Goal: Transaction & Acquisition: Obtain resource

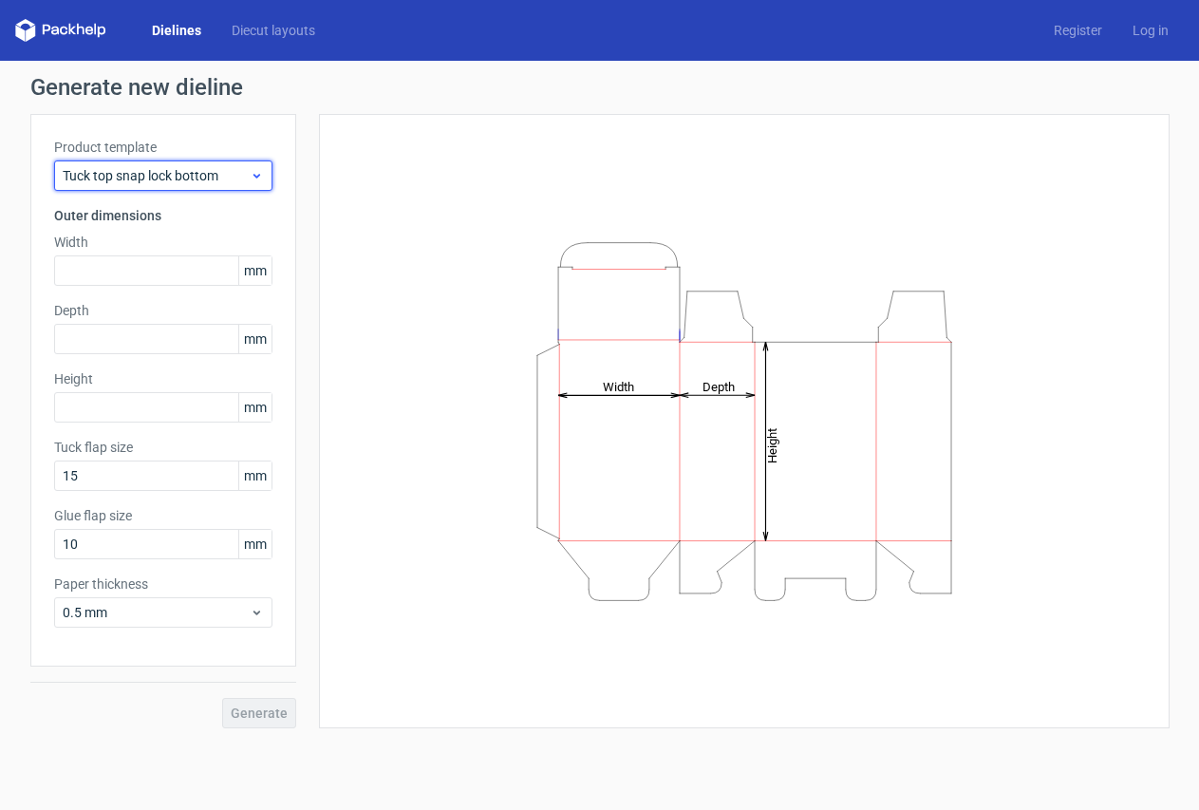
click at [204, 176] on span "Tuck top snap lock bottom" at bounding box center [156, 175] width 187 height 19
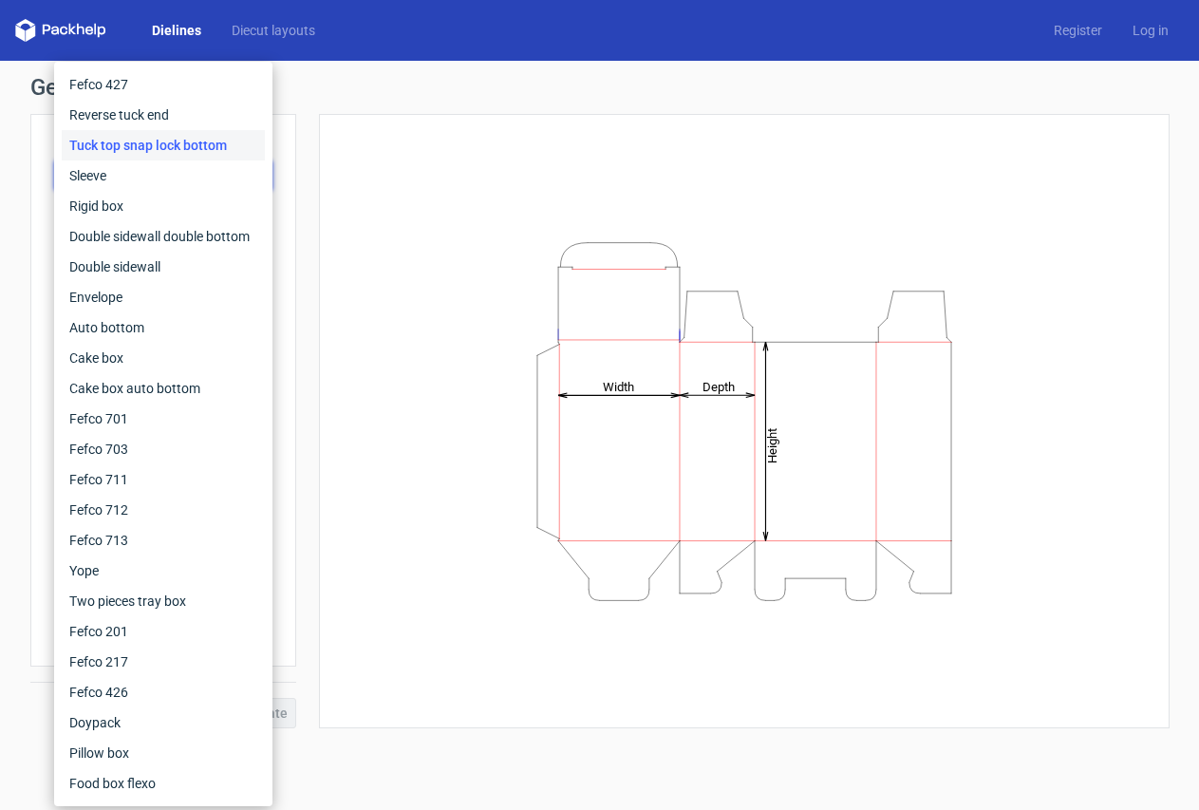
click at [117, 149] on div "Tuck top snap lock bottom" at bounding box center [163, 145] width 203 height 30
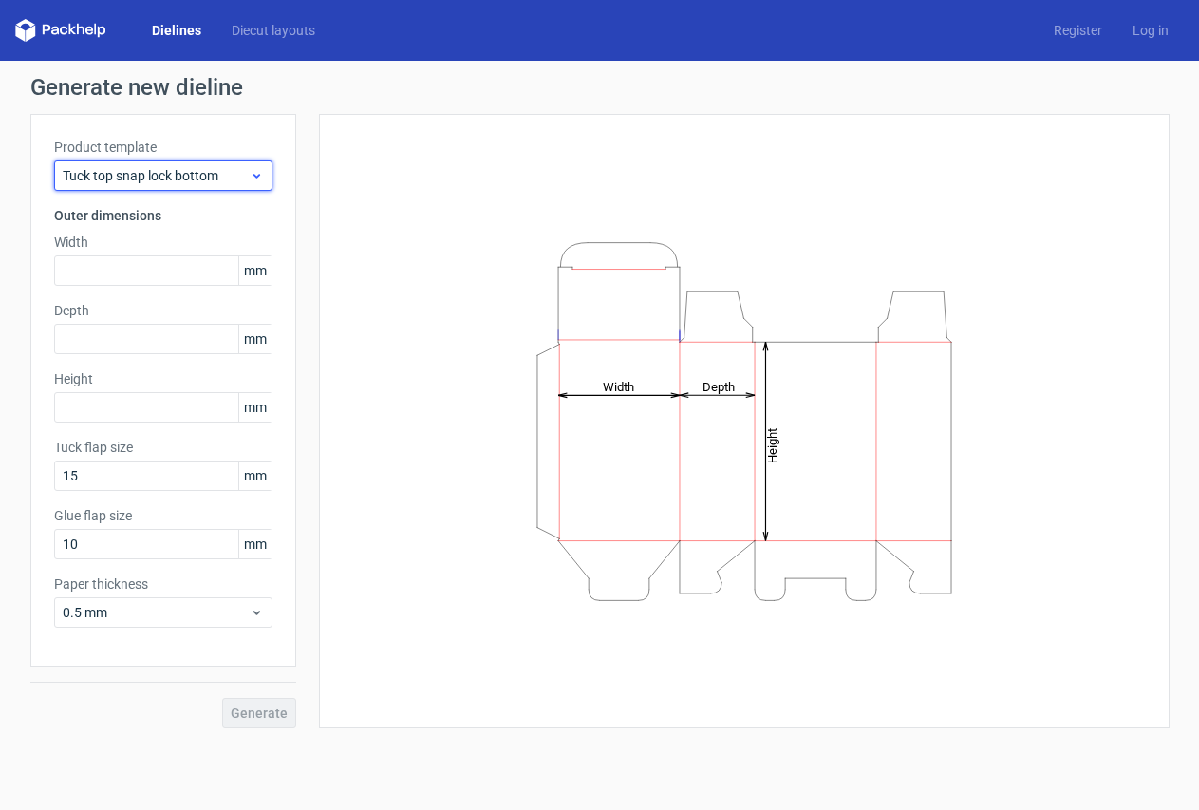
click at [132, 180] on span "Tuck top snap lock bottom" at bounding box center [156, 175] width 187 height 19
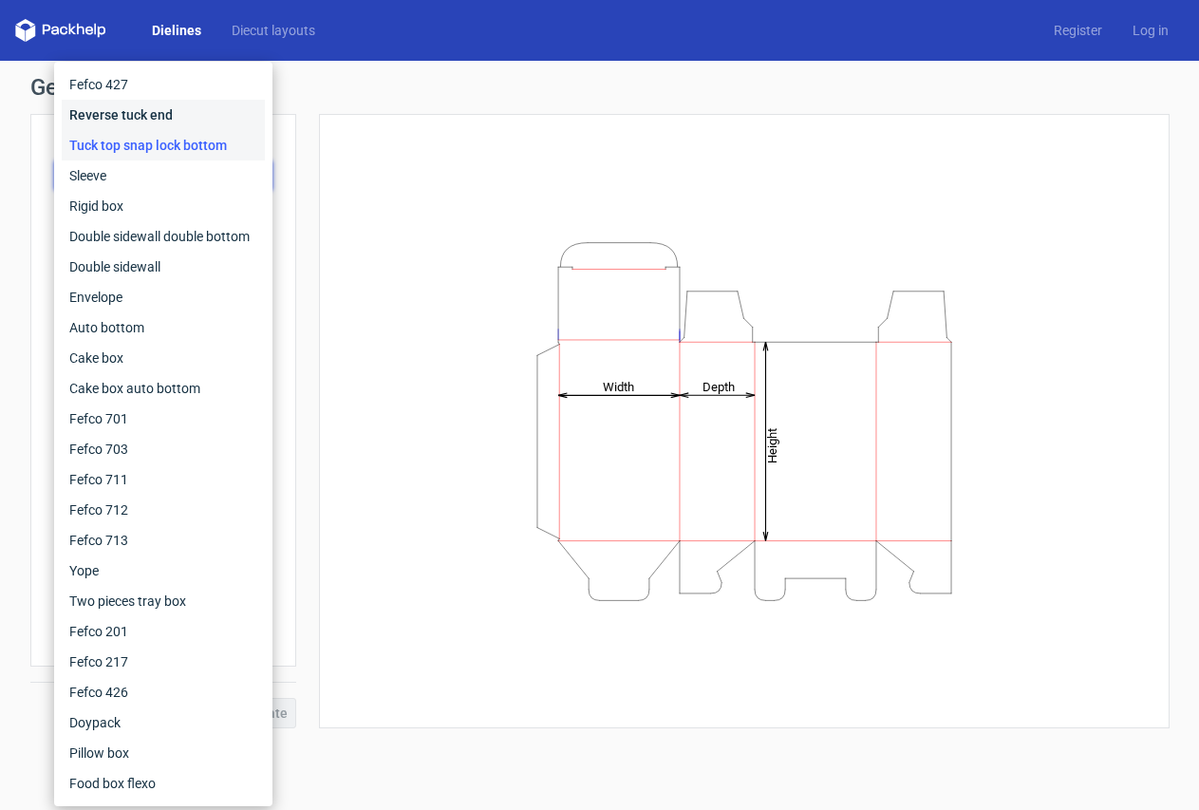
click at [126, 111] on div "Reverse tuck end" at bounding box center [163, 115] width 203 height 30
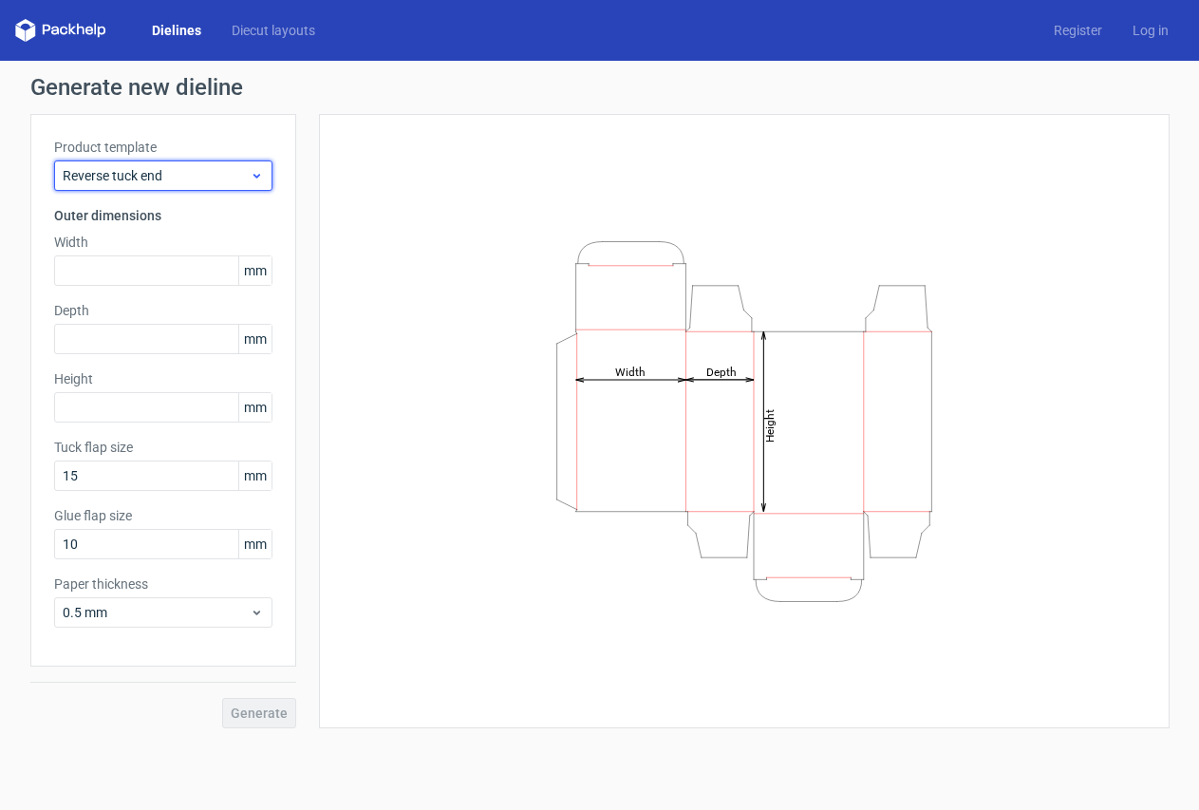
click at [203, 173] on span "Reverse tuck end" at bounding box center [156, 175] width 187 height 19
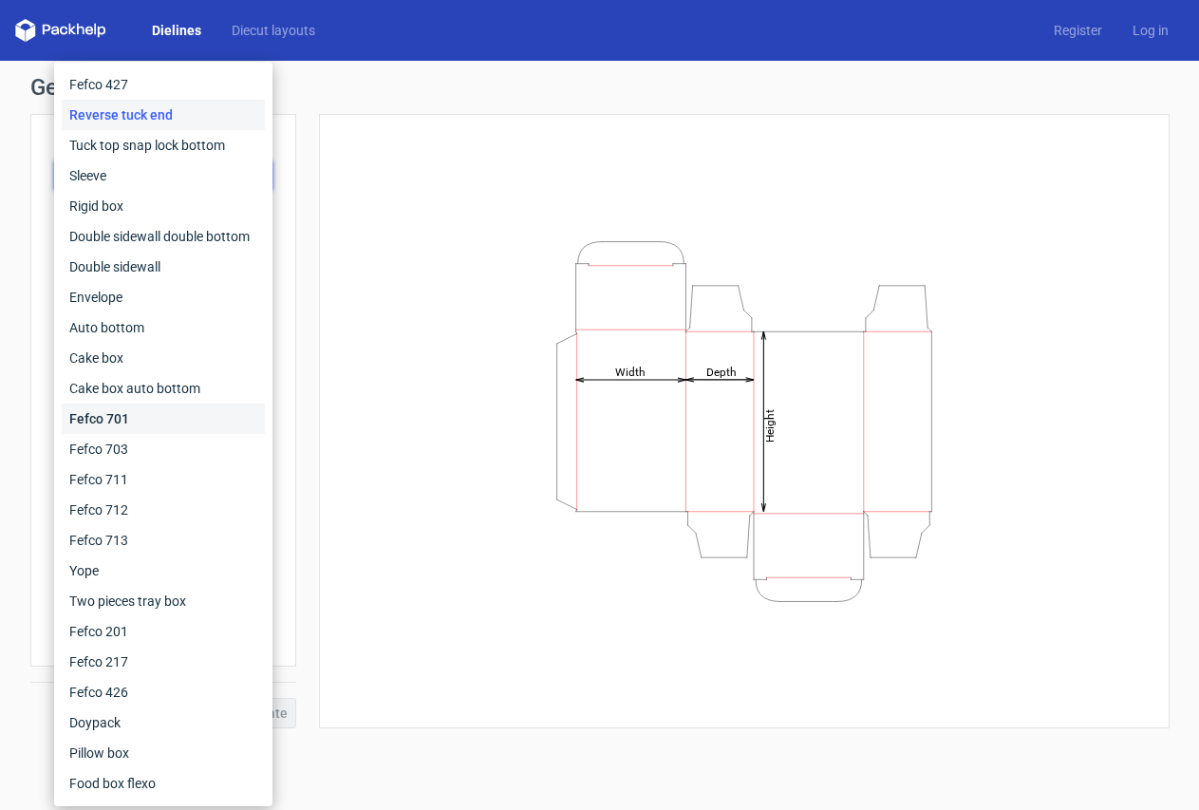
click at [128, 420] on div "Fefco 701" at bounding box center [163, 419] width 203 height 30
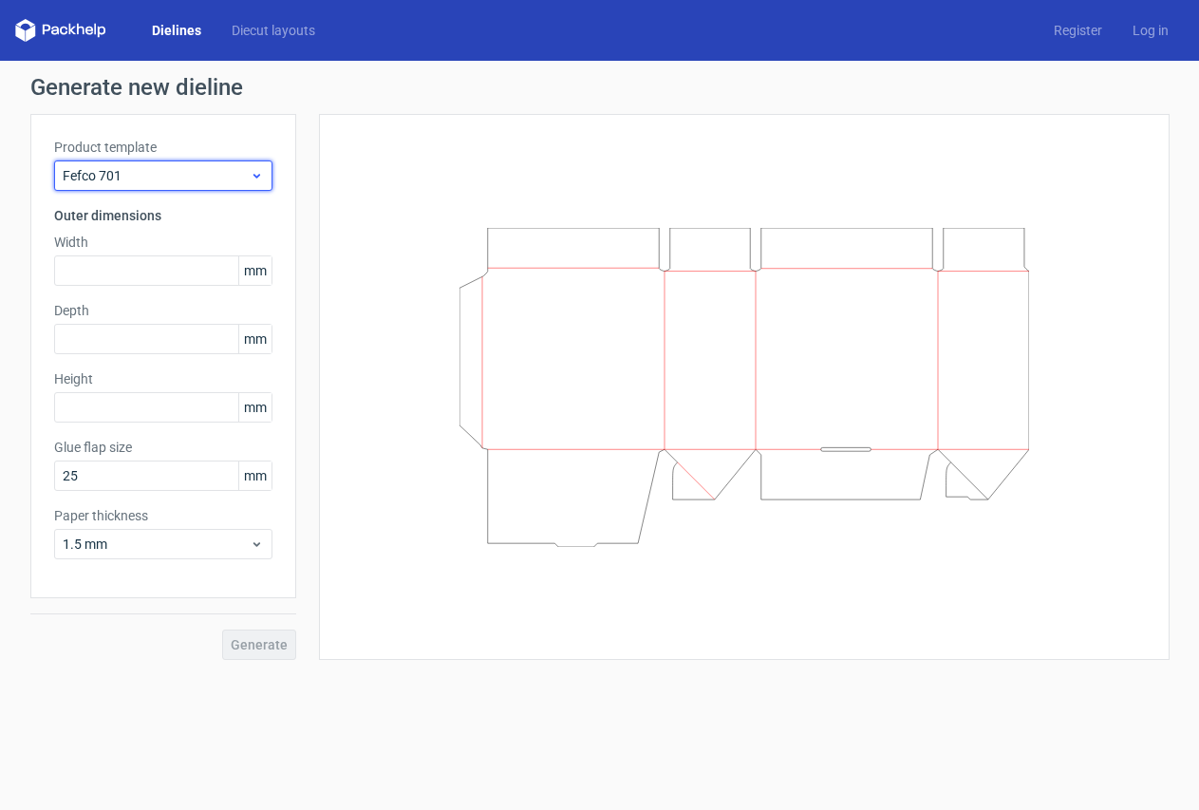
click at [136, 179] on span "Fefco 701" at bounding box center [156, 175] width 187 height 19
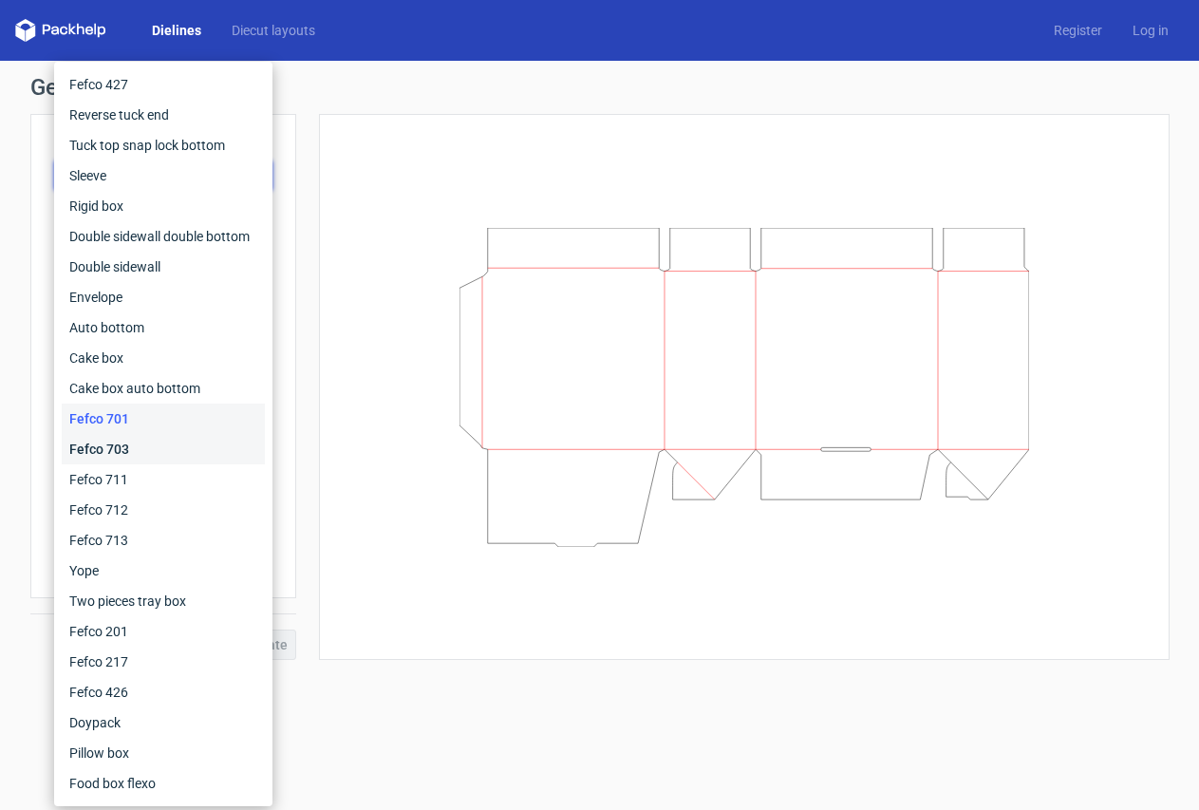
click at [128, 447] on div "Fefco 703" at bounding box center [163, 449] width 203 height 30
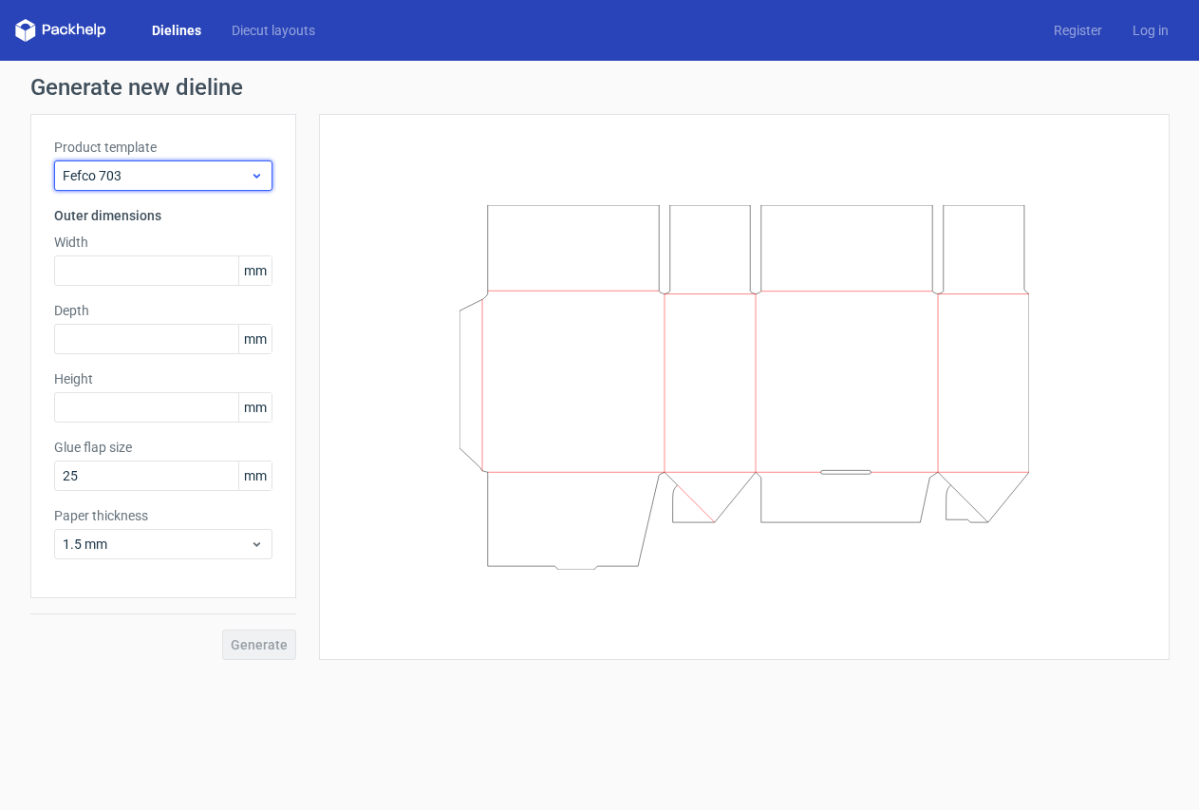
click at [155, 169] on span "Fefco 703" at bounding box center [156, 175] width 187 height 19
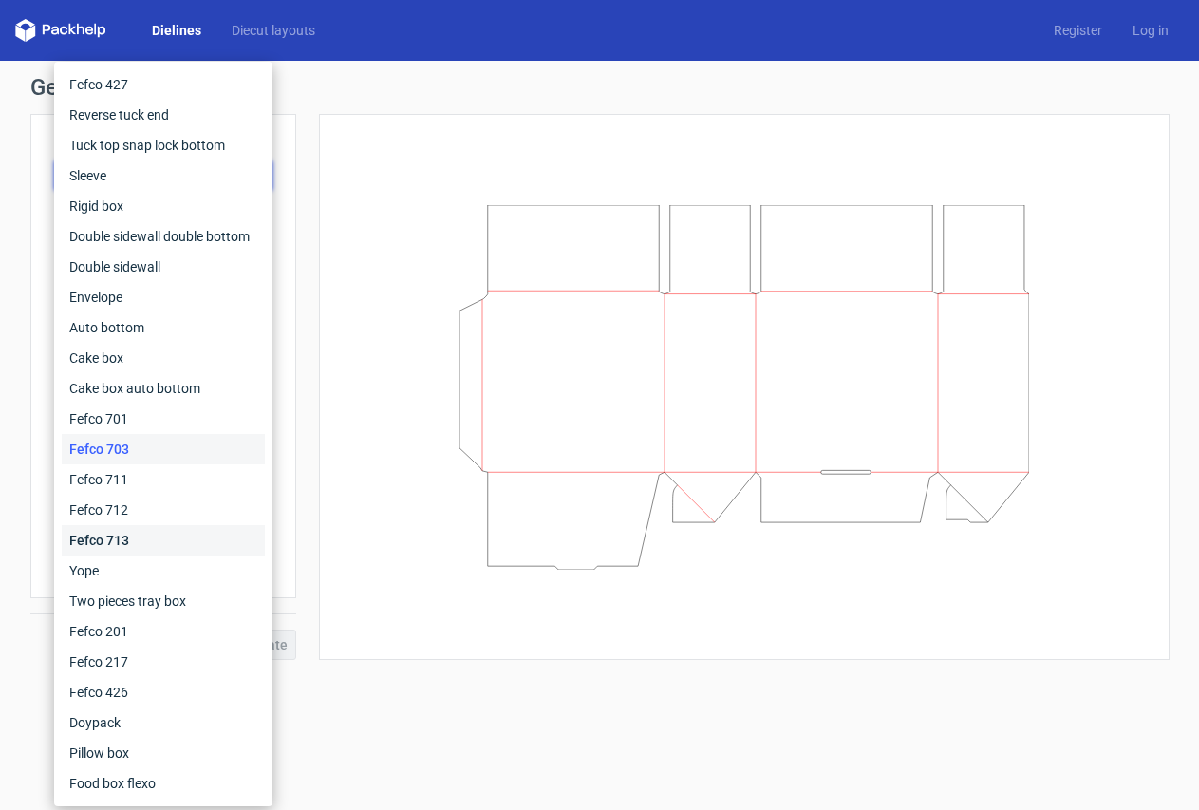
click at [135, 535] on div "Fefco 713" at bounding box center [163, 540] width 203 height 30
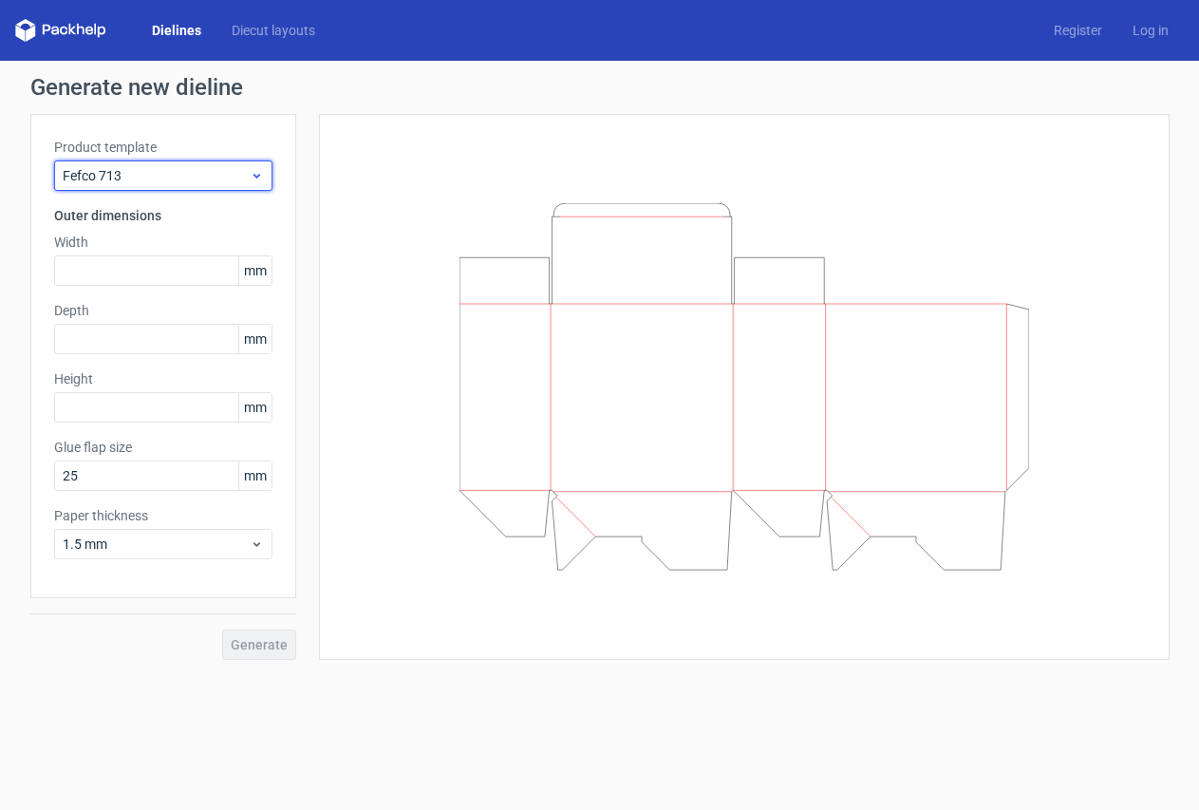
click at [141, 170] on span "Fefco 713" at bounding box center [156, 175] width 187 height 19
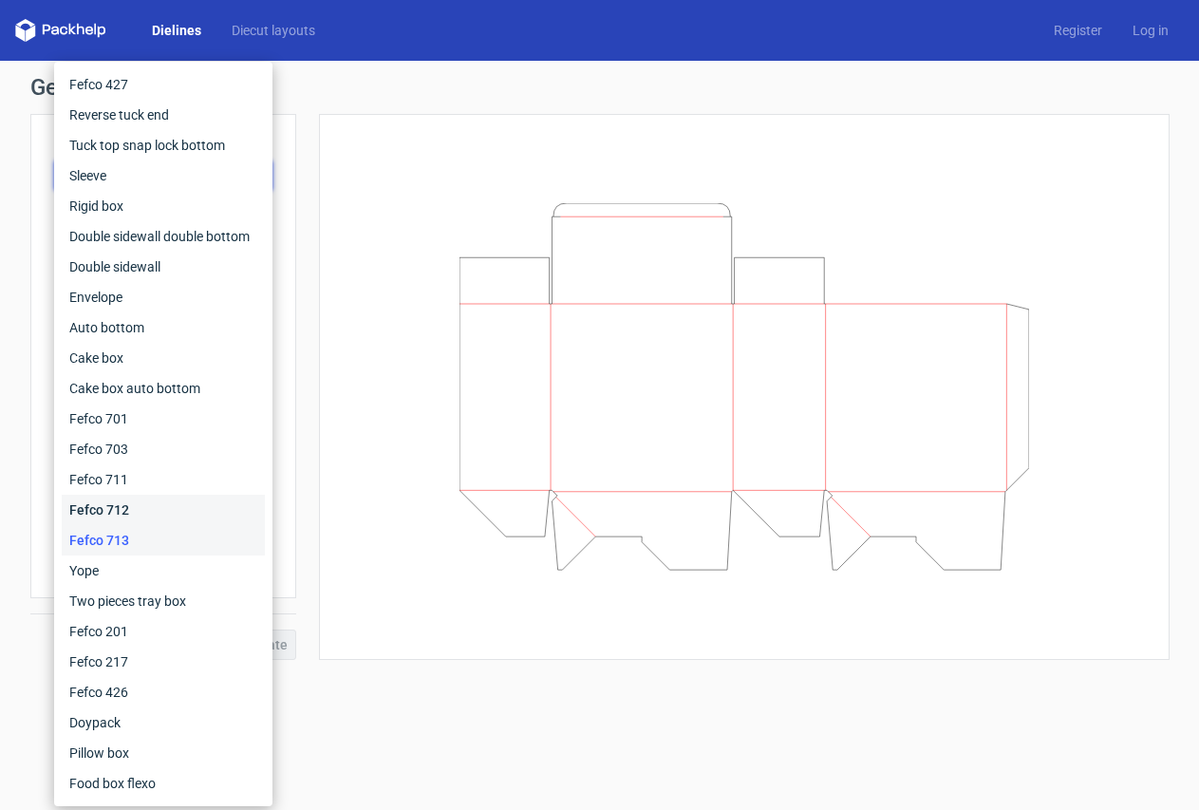
click at [134, 502] on div "Fefco 712" at bounding box center [163, 510] width 203 height 30
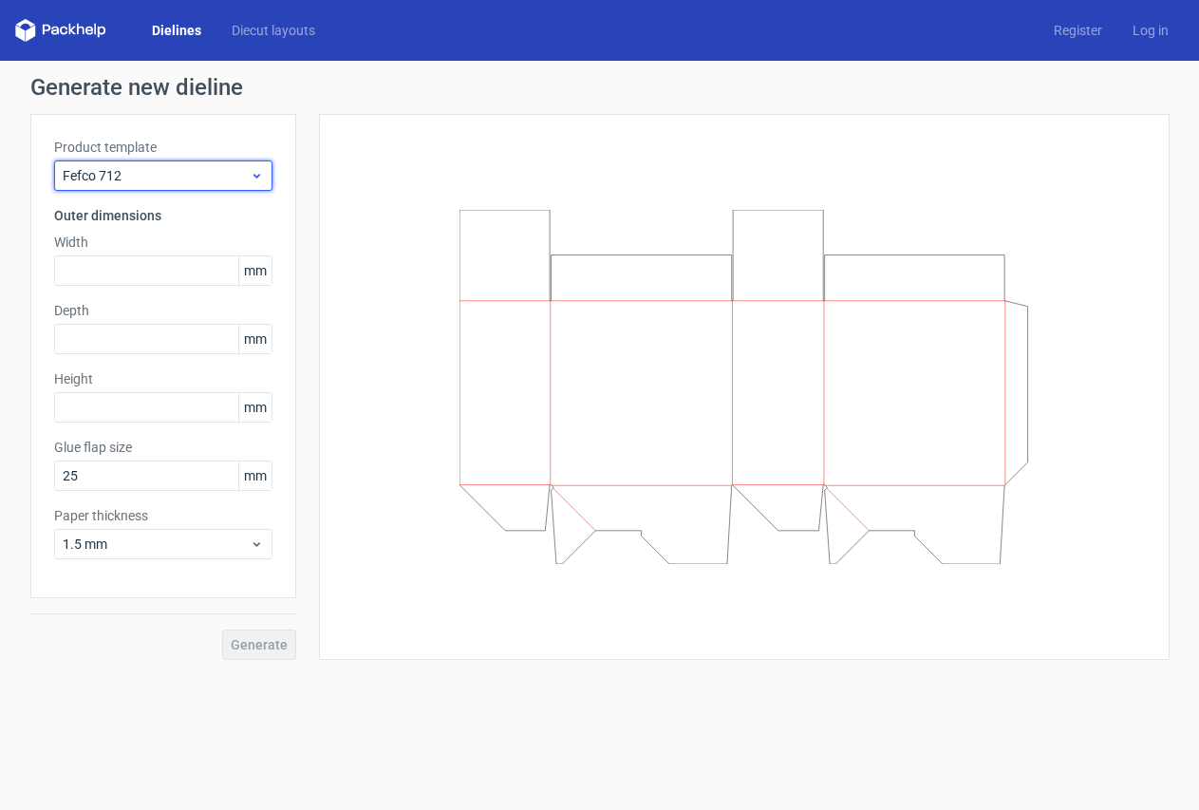
click at [121, 169] on span "Fefco 712" at bounding box center [156, 175] width 187 height 19
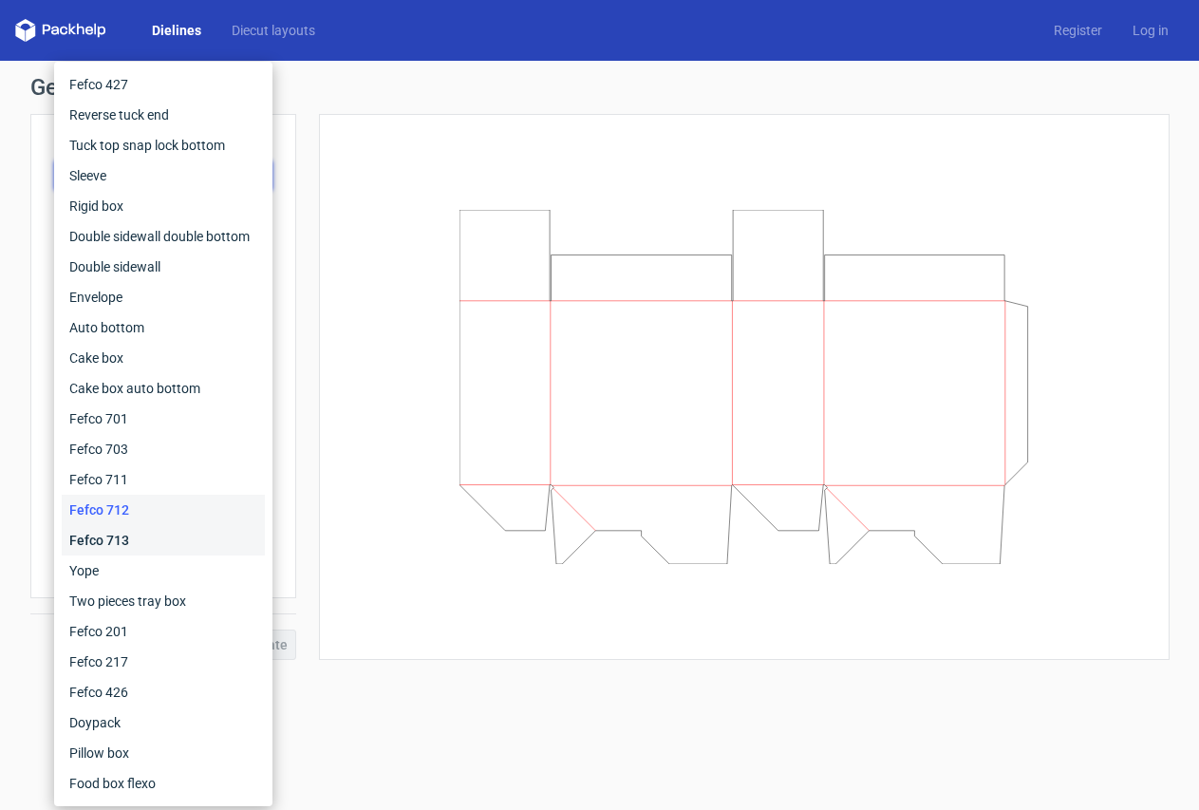
click at [146, 547] on div "Fefco 713" at bounding box center [163, 540] width 203 height 30
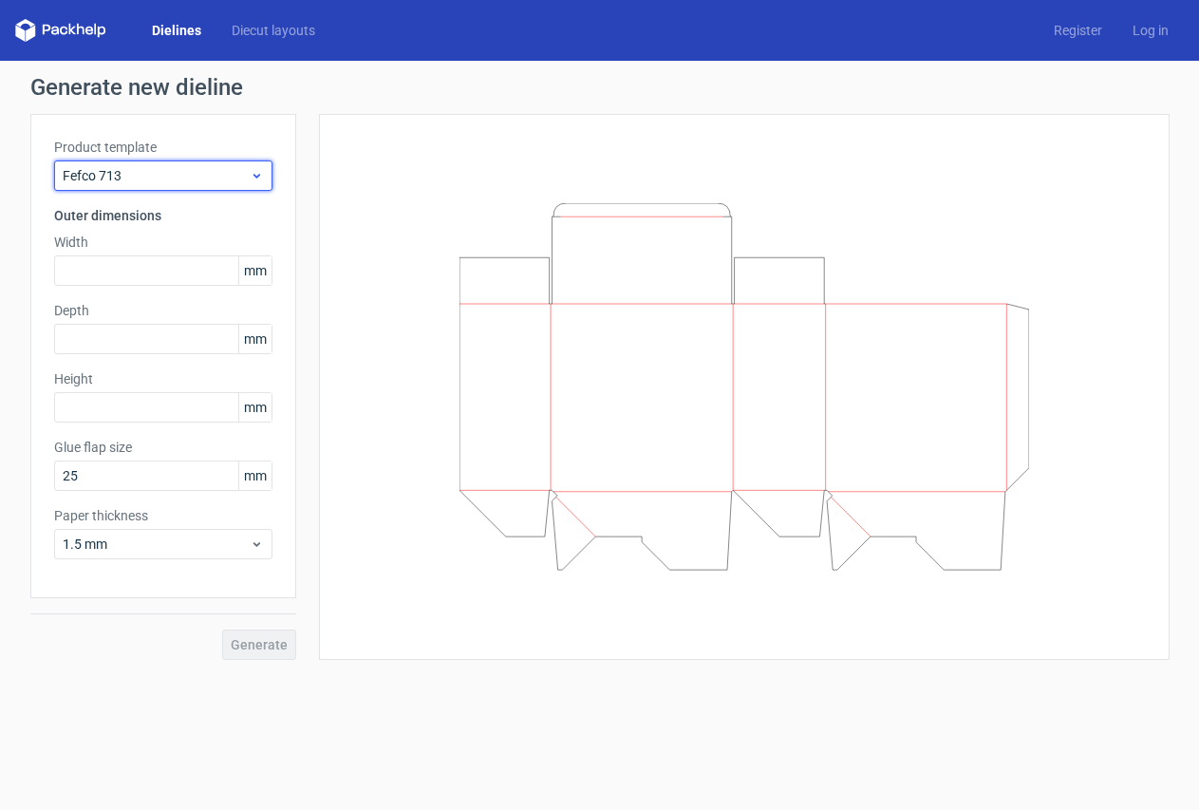
click at [150, 179] on span "Fefco 713" at bounding box center [156, 175] width 187 height 19
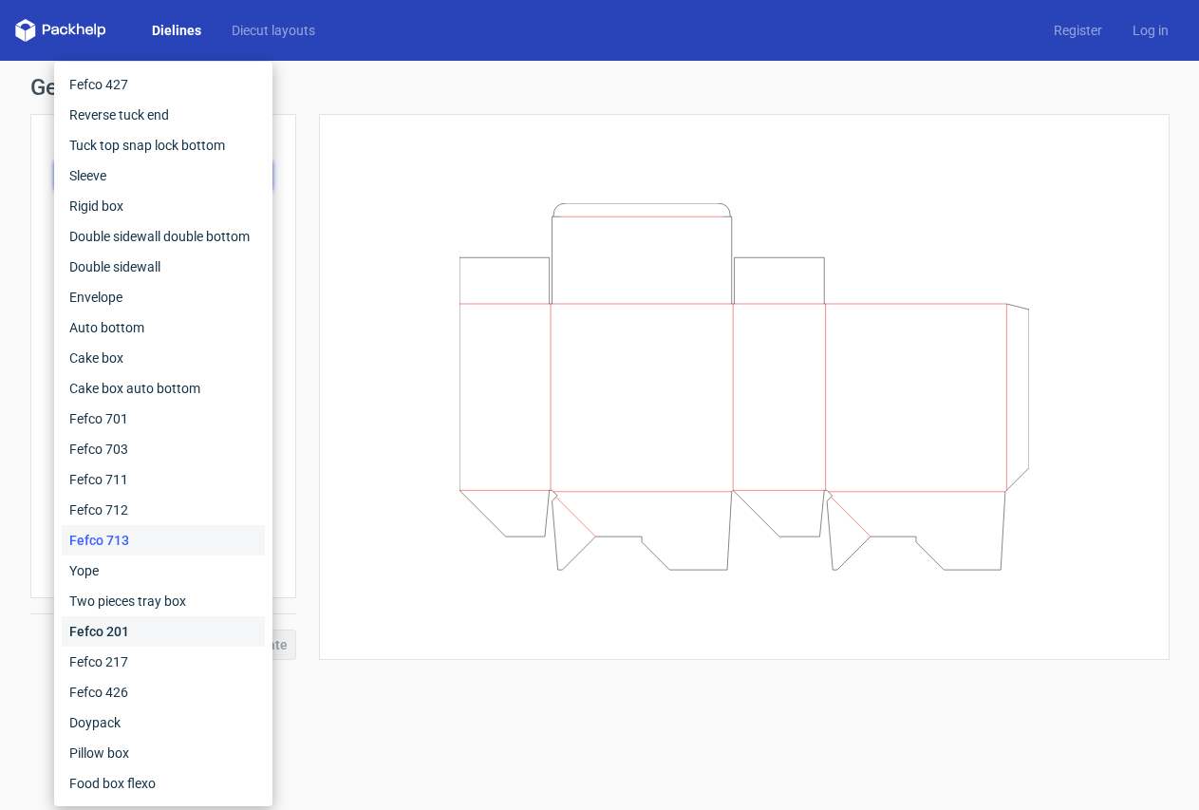
click at [140, 631] on div "Fefco 201" at bounding box center [163, 631] width 203 height 30
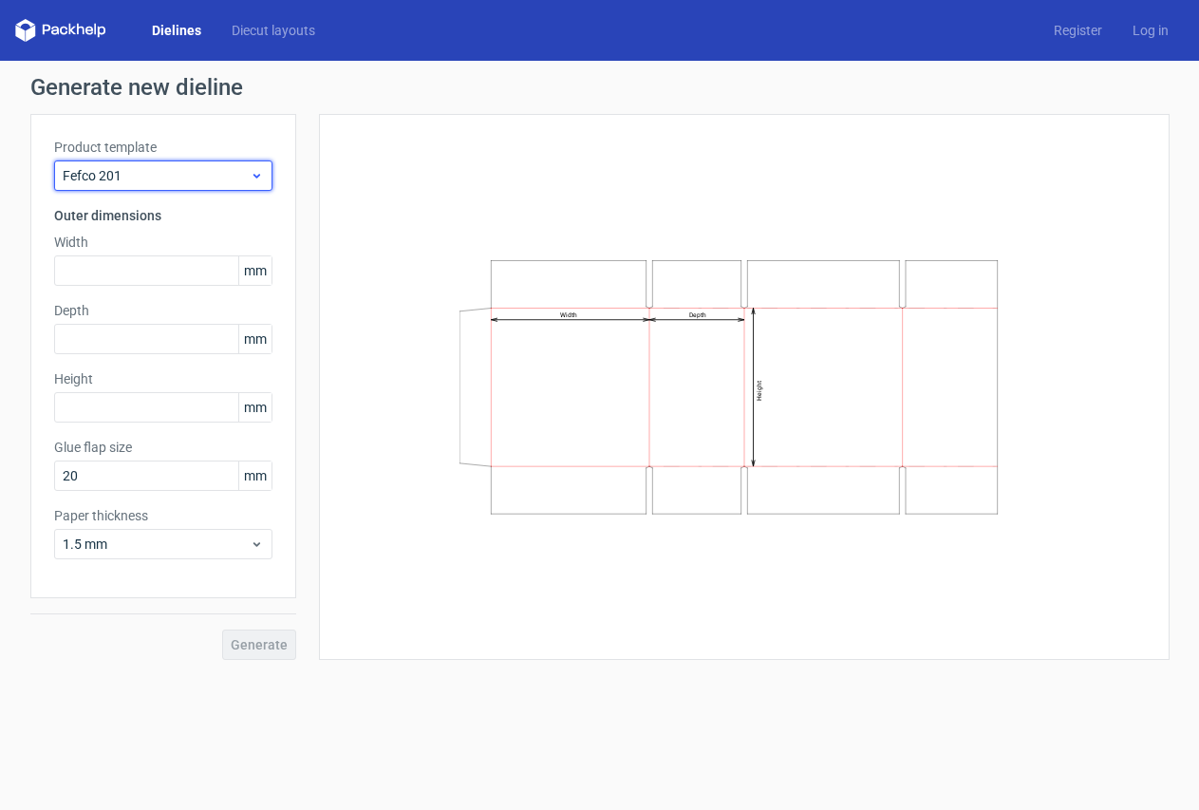
click at [146, 169] on span "Fefco 201" at bounding box center [156, 175] width 187 height 19
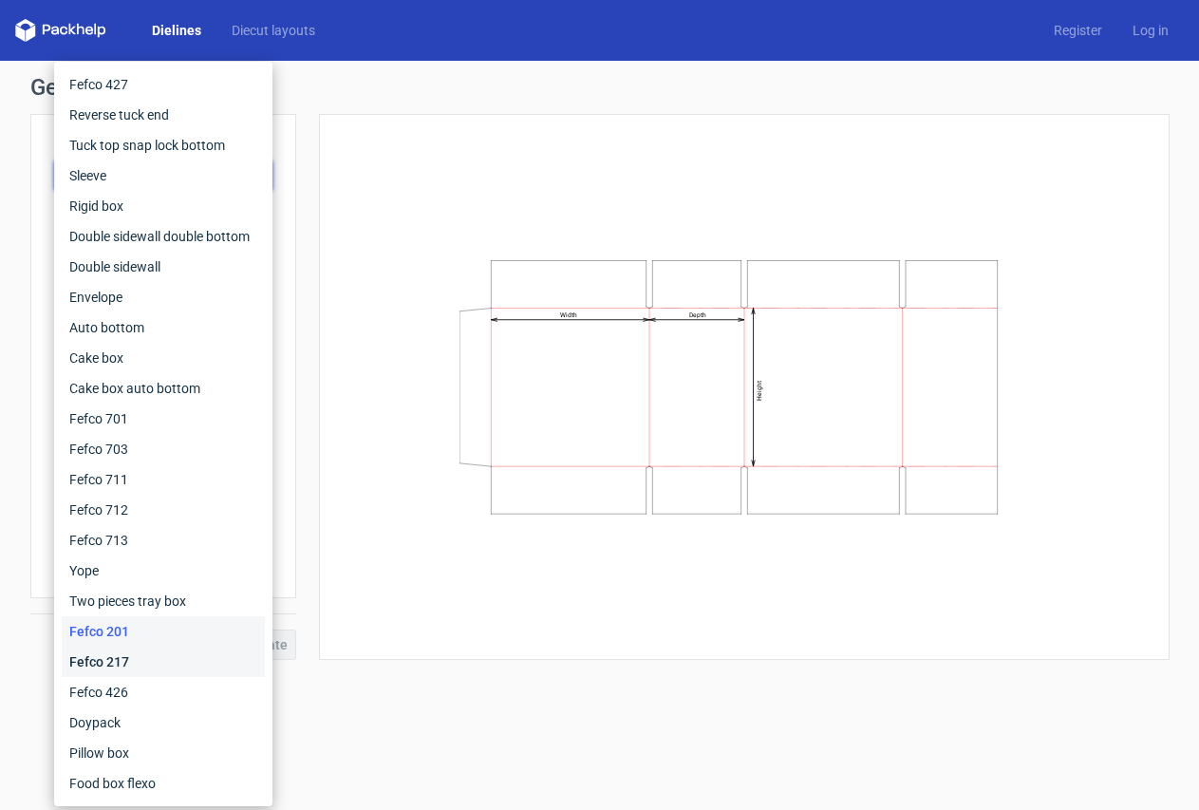
click at [121, 653] on div "Fefco 217" at bounding box center [163, 662] width 203 height 30
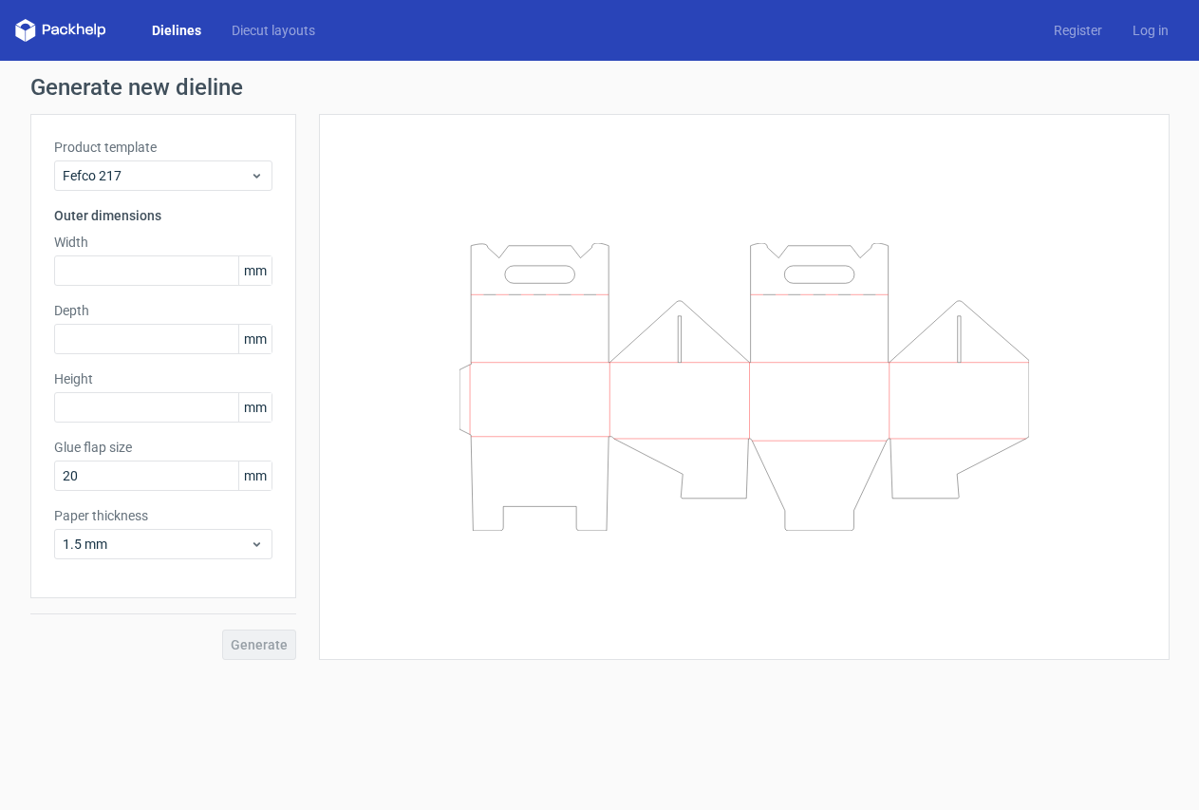
click at [153, 159] on div "Product template Fefco 217" at bounding box center [163, 164] width 218 height 53
click at [154, 178] on span "Fefco 217" at bounding box center [156, 175] width 187 height 19
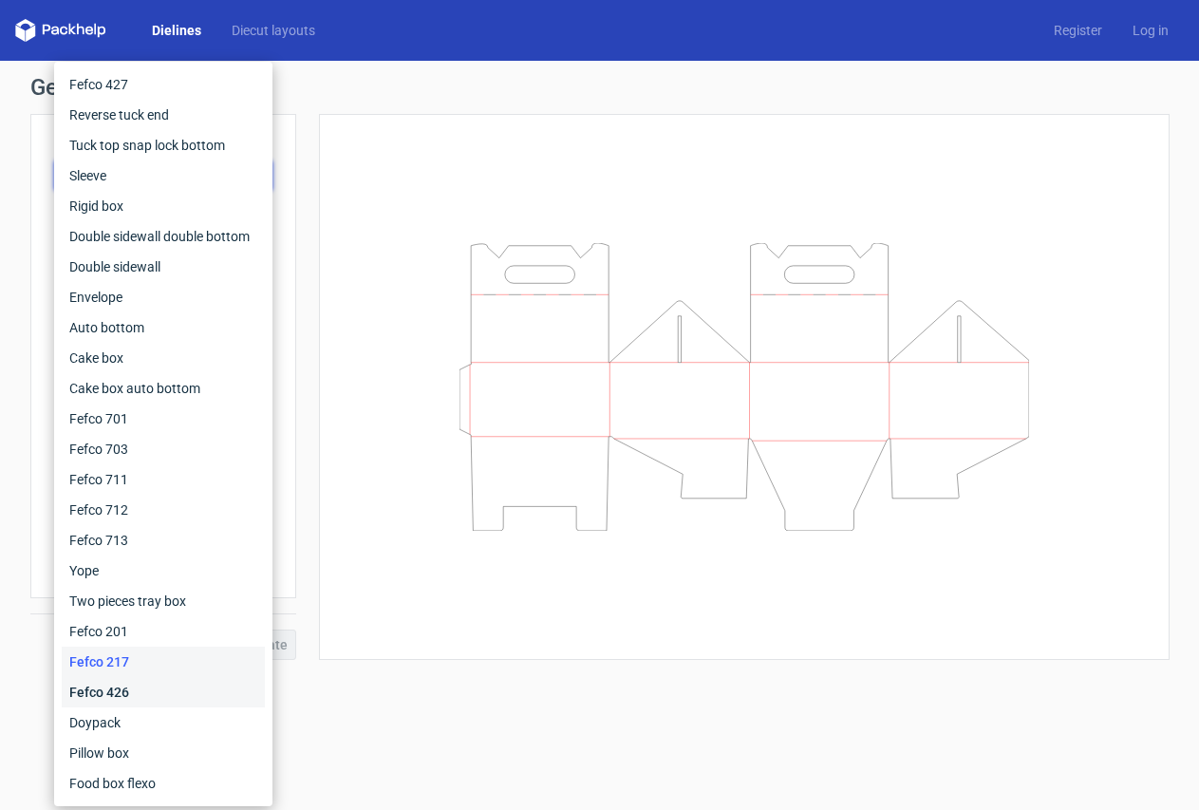
click at [147, 694] on div "Fefco 426" at bounding box center [163, 692] width 203 height 30
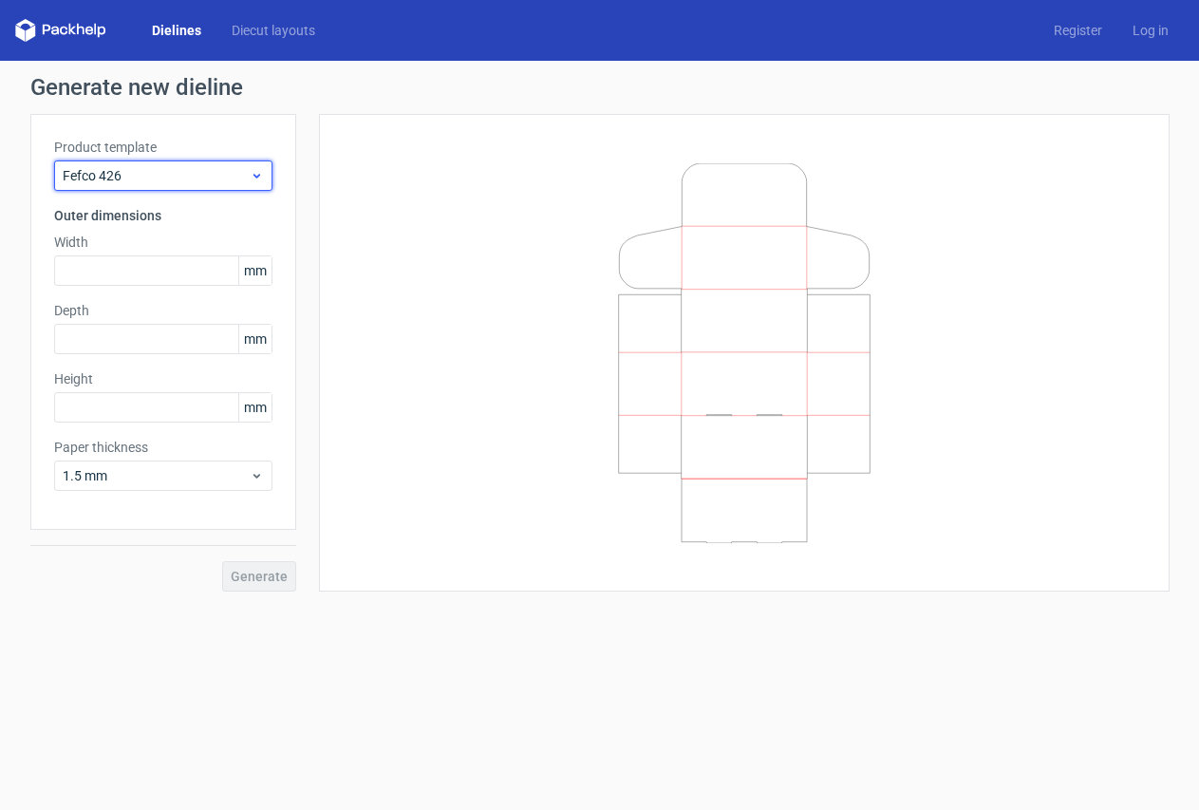
click at [166, 174] on span "Fefco 426" at bounding box center [156, 175] width 187 height 19
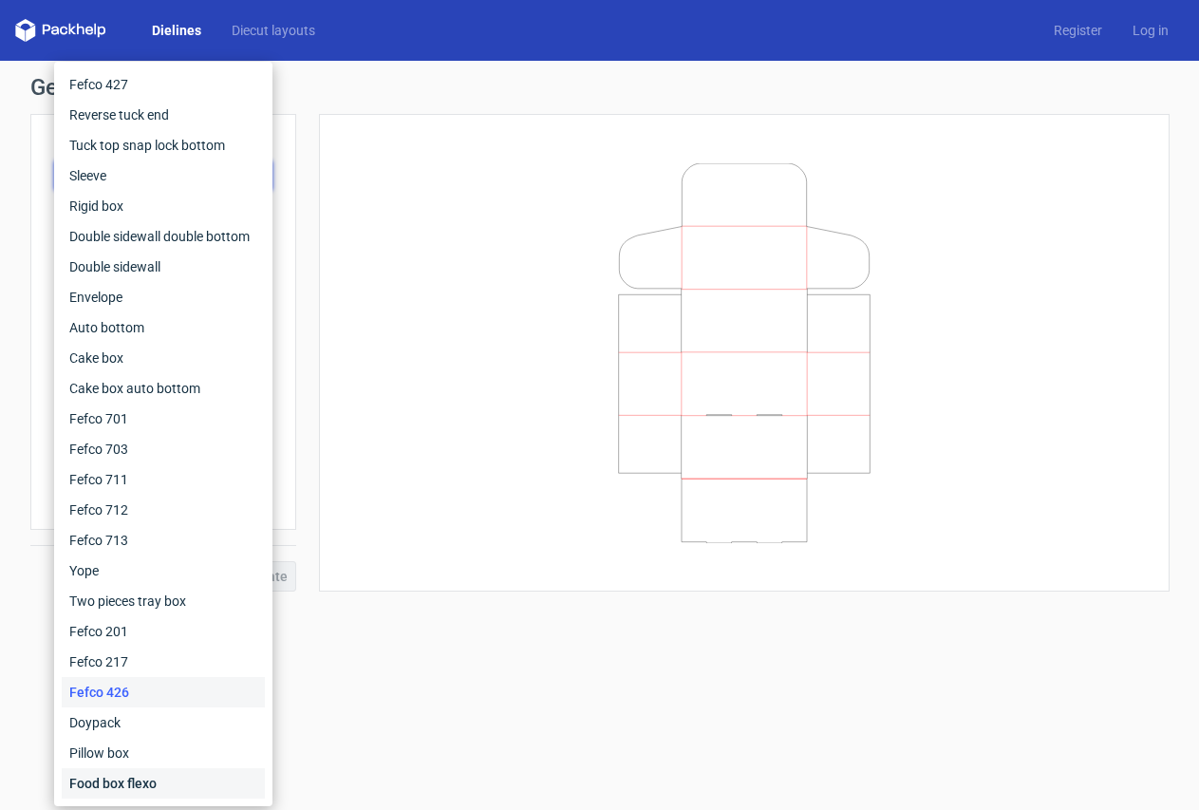
click at [153, 781] on div "Food box flexo" at bounding box center [163, 783] width 203 height 30
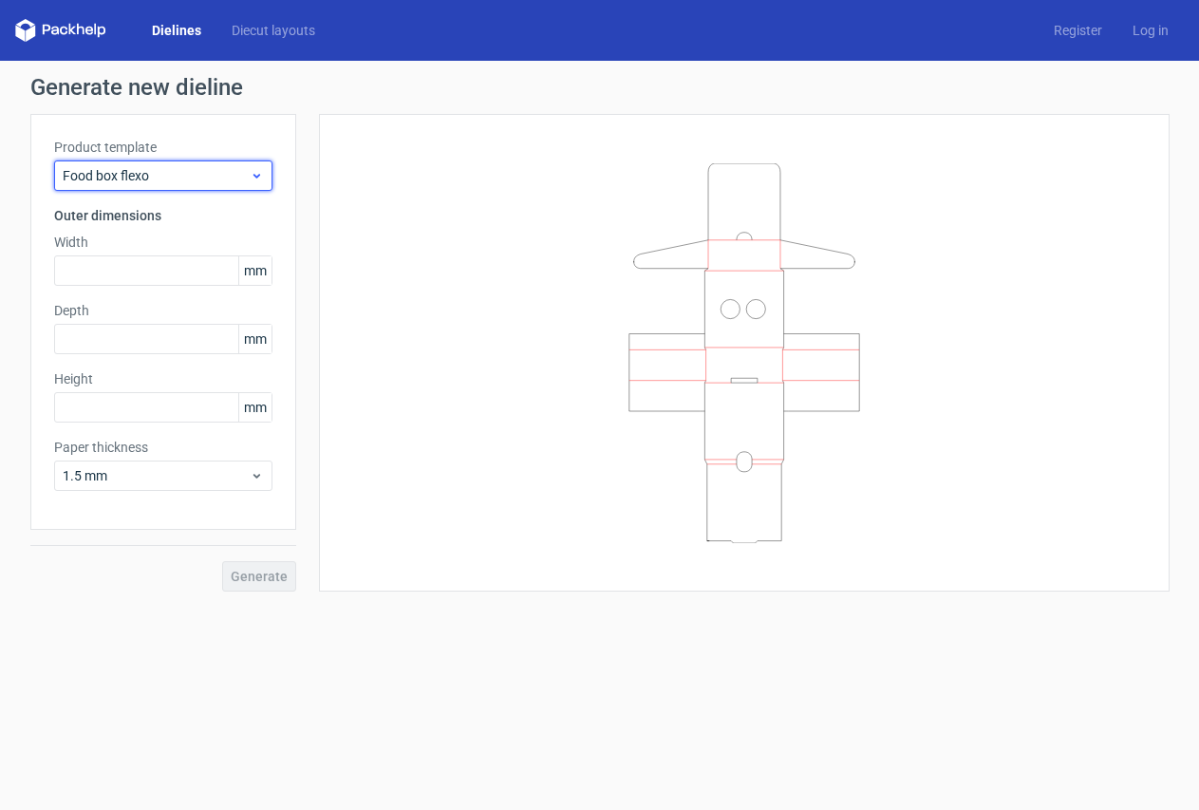
click at [172, 175] on span "Food box flexo" at bounding box center [156, 175] width 187 height 19
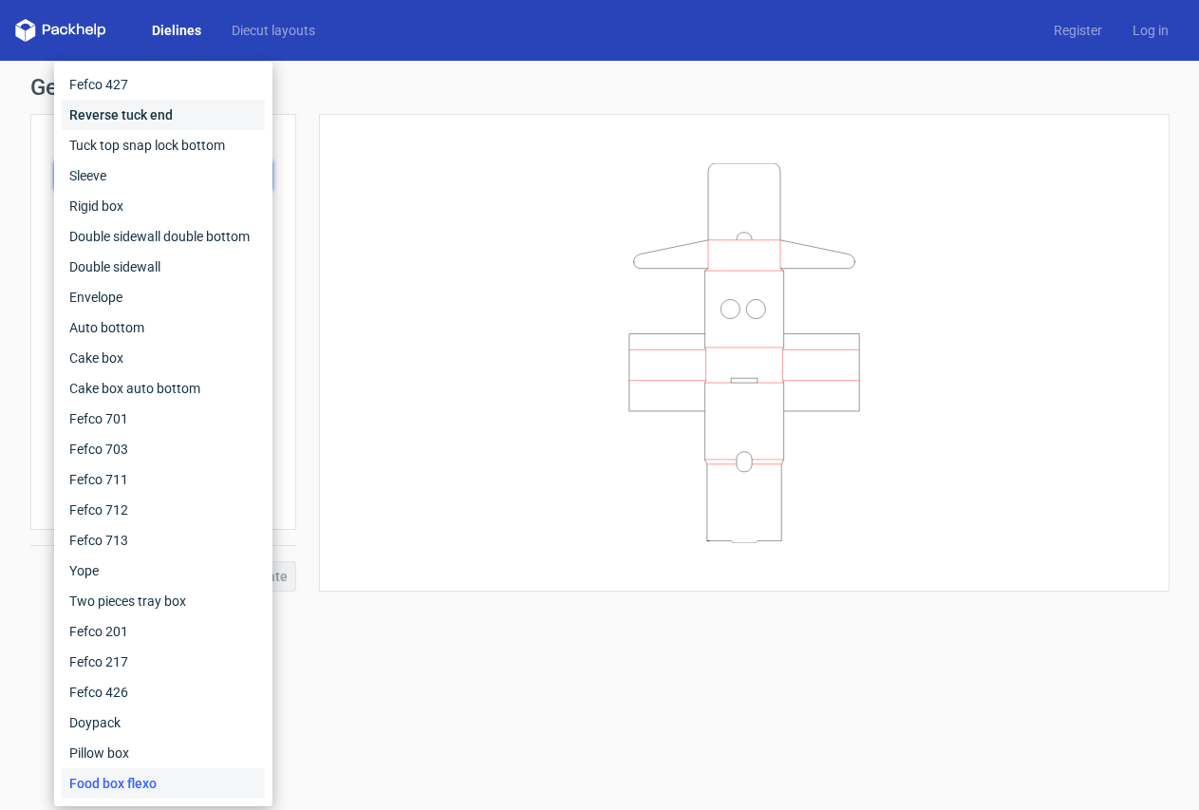
click at [133, 121] on div "Reverse tuck end" at bounding box center [163, 115] width 203 height 30
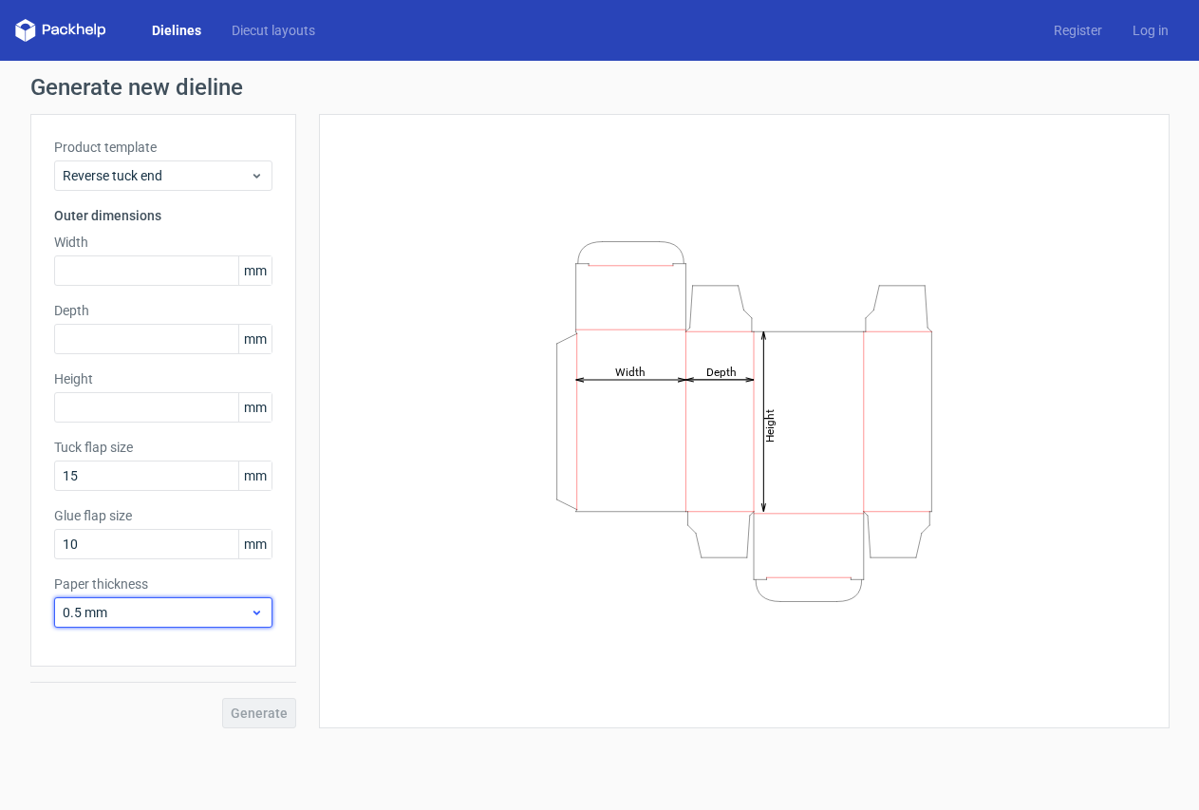
click at [256, 613] on use at bounding box center [256, 613] width 7 height 5
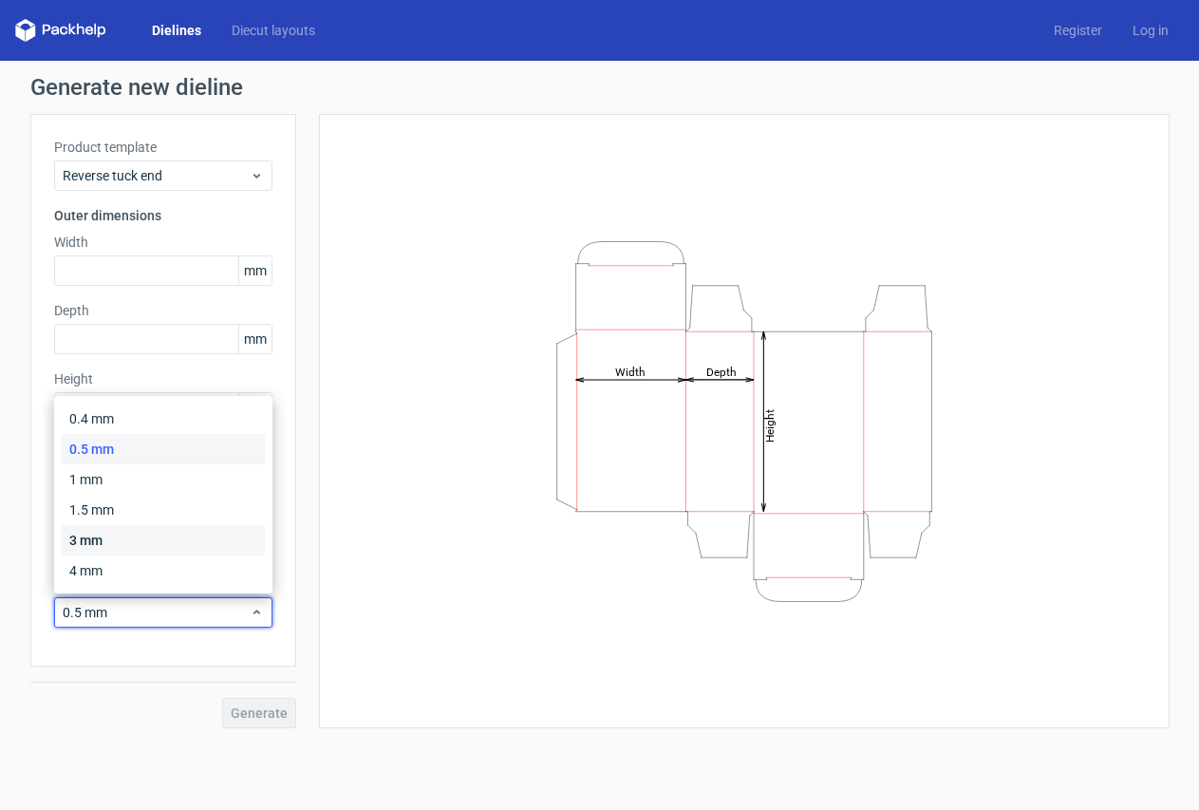
click at [109, 533] on div "3 mm" at bounding box center [163, 540] width 203 height 30
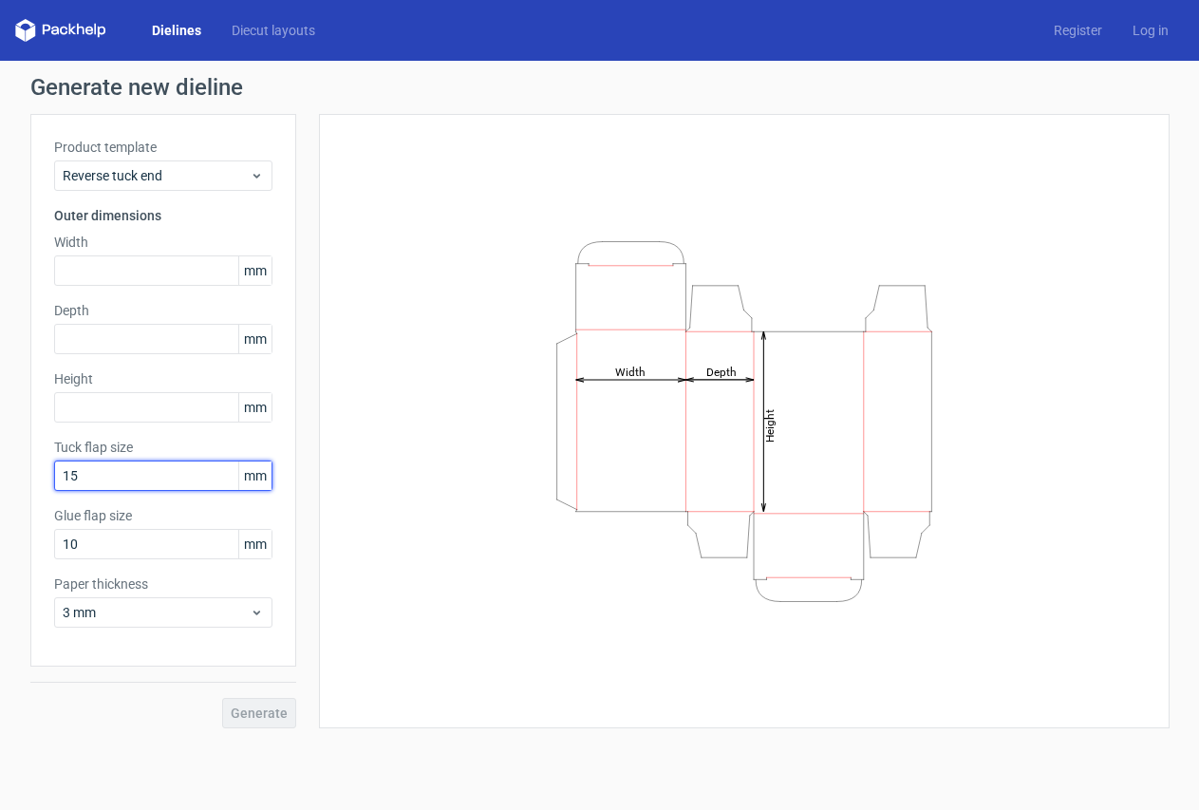
drag, startPoint x: 104, startPoint y: 478, endPoint x: 41, endPoint y: 475, distance: 63.7
click at [37, 481] on div "Product template Reverse tuck end Outer dimensions Width mm Depth mm Height [PE…" at bounding box center [163, 390] width 266 height 553
drag, startPoint x: 86, startPoint y: 474, endPoint x: 49, endPoint y: 474, distance: 37.0
click at [49, 474] on div "Product template Reverse tuck end Outer dimensions Width mm Depth mm Height [PE…" at bounding box center [163, 390] width 266 height 553
drag, startPoint x: 96, startPoint y: 480, endPoint x: 36, endPoint y: 480, distance: 59.8
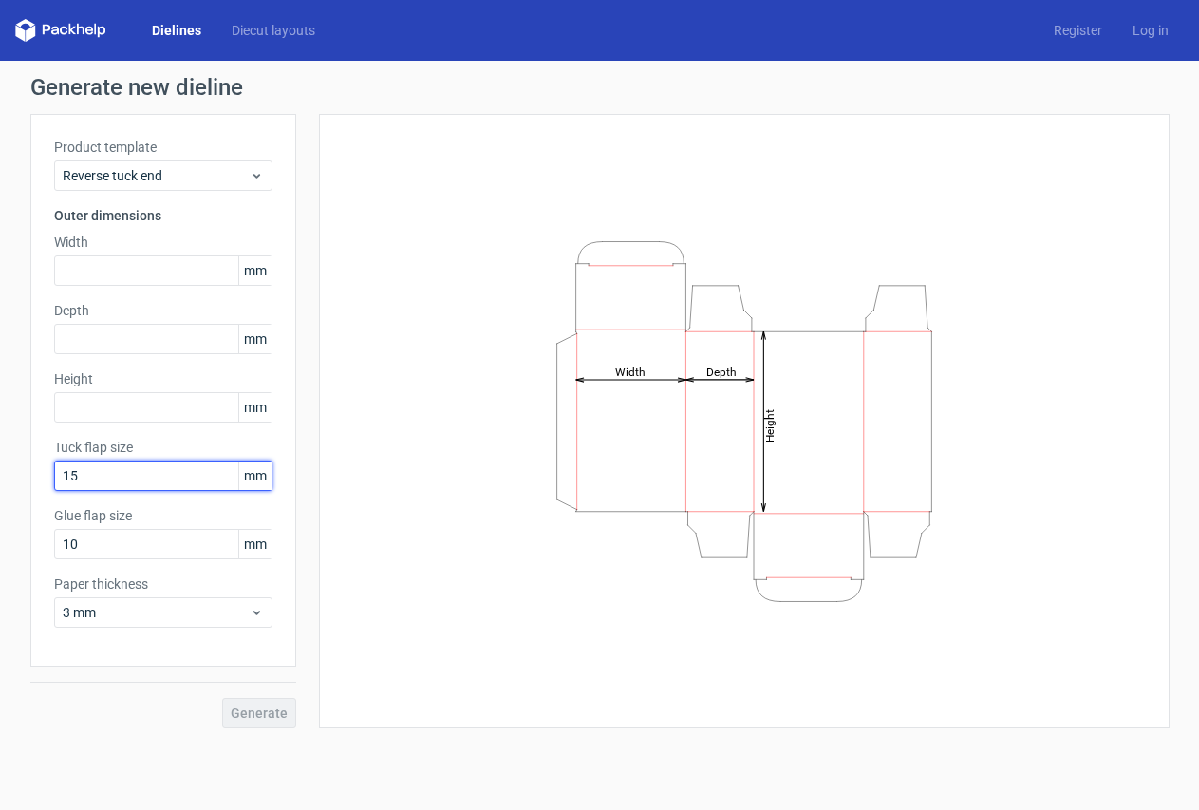
click at [38, 480] on div "Product template Reverse tuck end Outer dimensions Width mm Depth mm Height [PE…" at bounding box center [163, 390] width 266 height 553
type input "10"
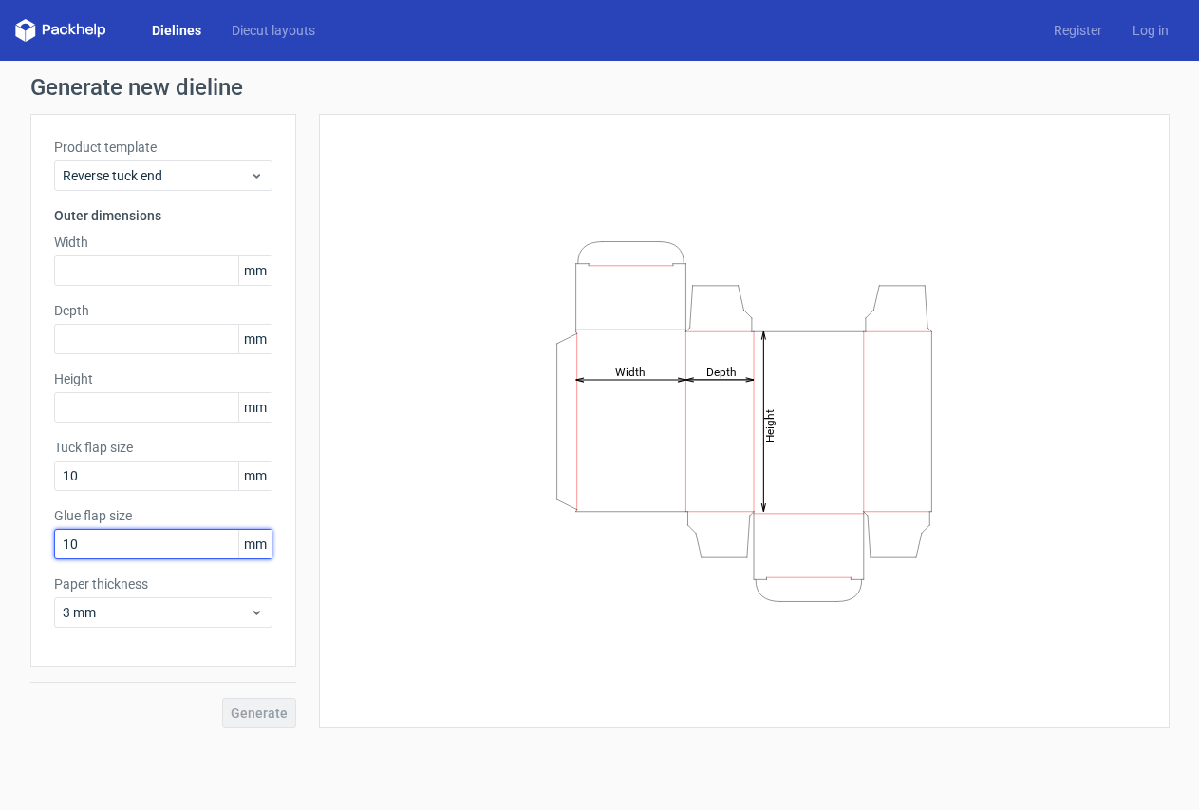
click at [92, 545] on input "10" at bounding box center [163, 544] width 218 height 30
click at [0, 546] on html "Dielines Diecut layouts Register Log in Generate new dieline Product template R…" at bounding box center [599, 405] width 1199 height 810
type input "15"
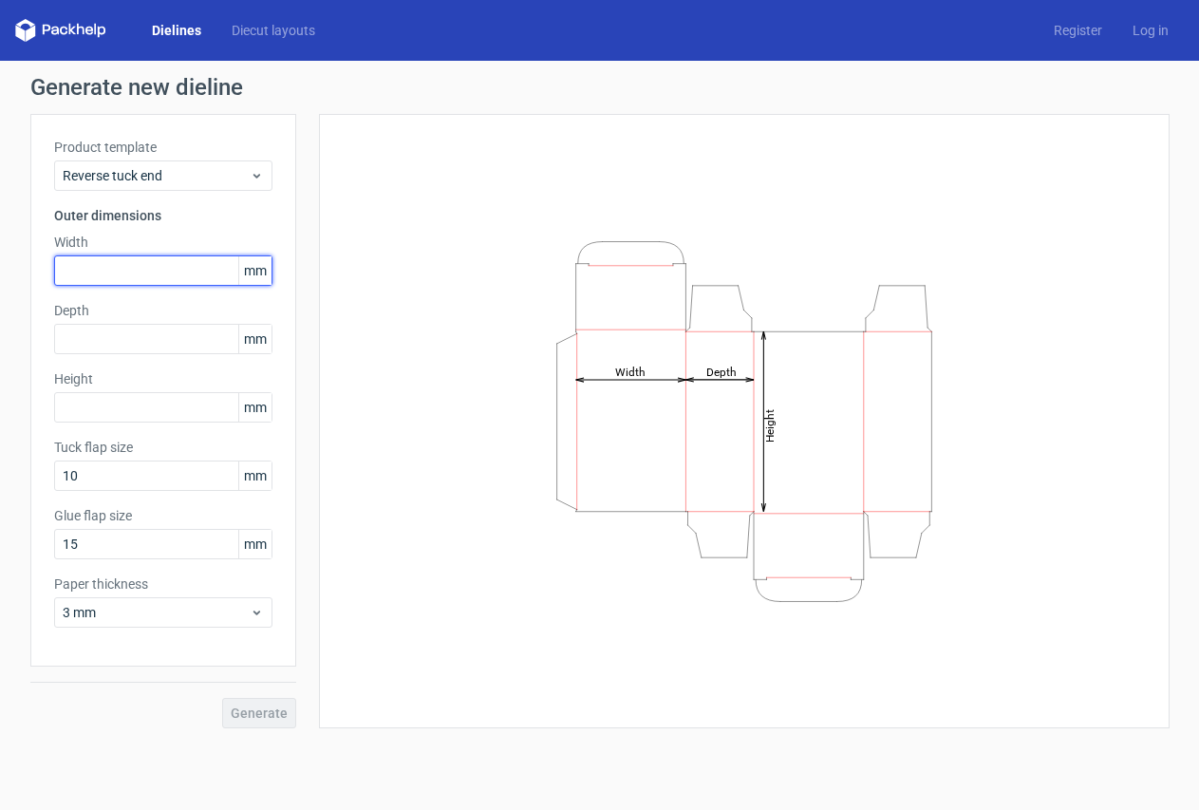
click at [88, 267] on input "text" at bounding box center [163, 270] width 218 height 30
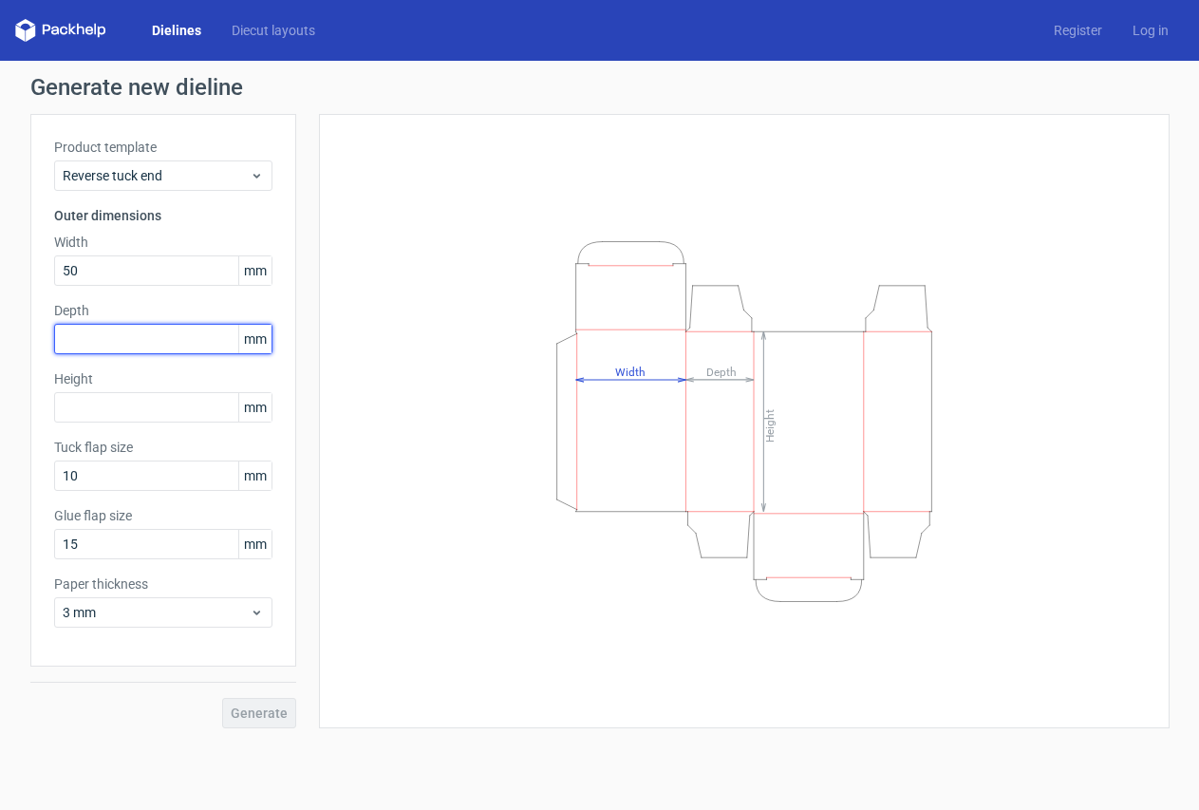
click at [98, 343] on input "text" at bounding box center [163, 339] width 218 height 30
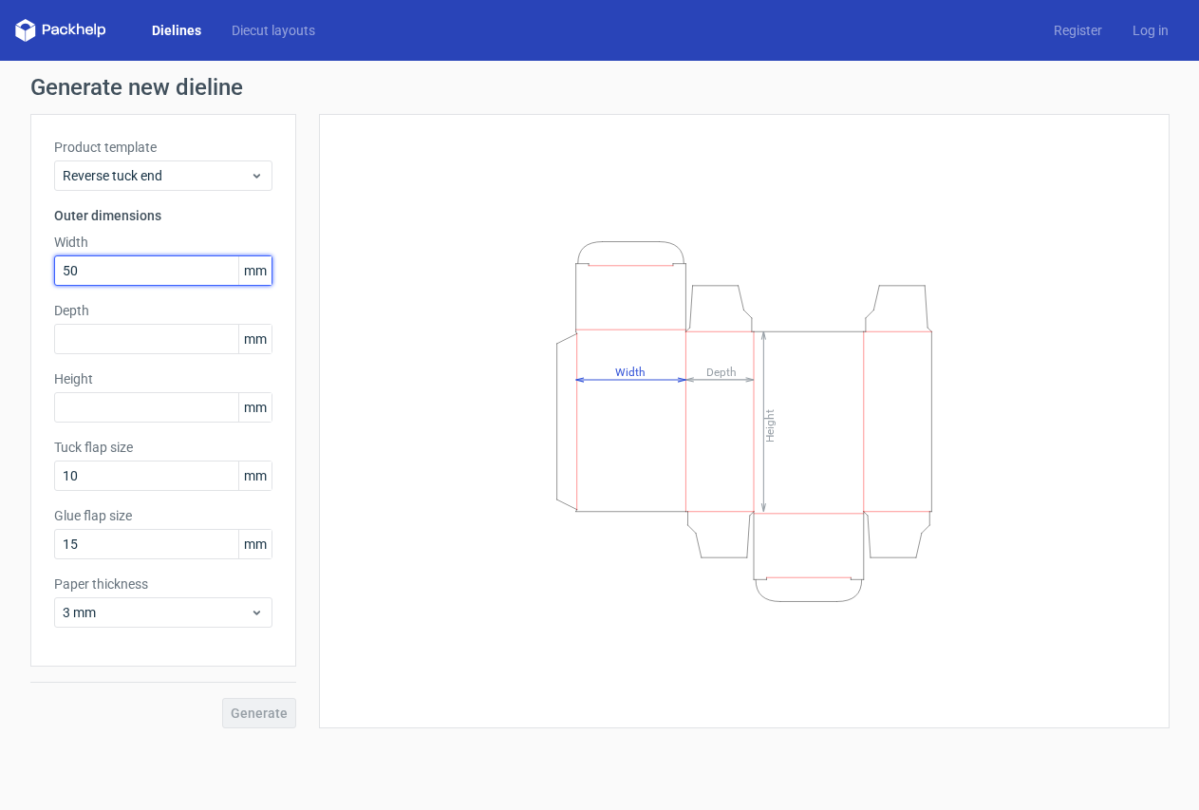
drag, startPoint x: 87, startPoint y: 271, endPoint x: 34, endPoint y: 278, distance: 53.7
click at [34, 278] on div "Product template Reverse tuck end Outer dimensions Width 50 mm Depth mm Height …" at bounding box center [163, 390] width 266 height 553
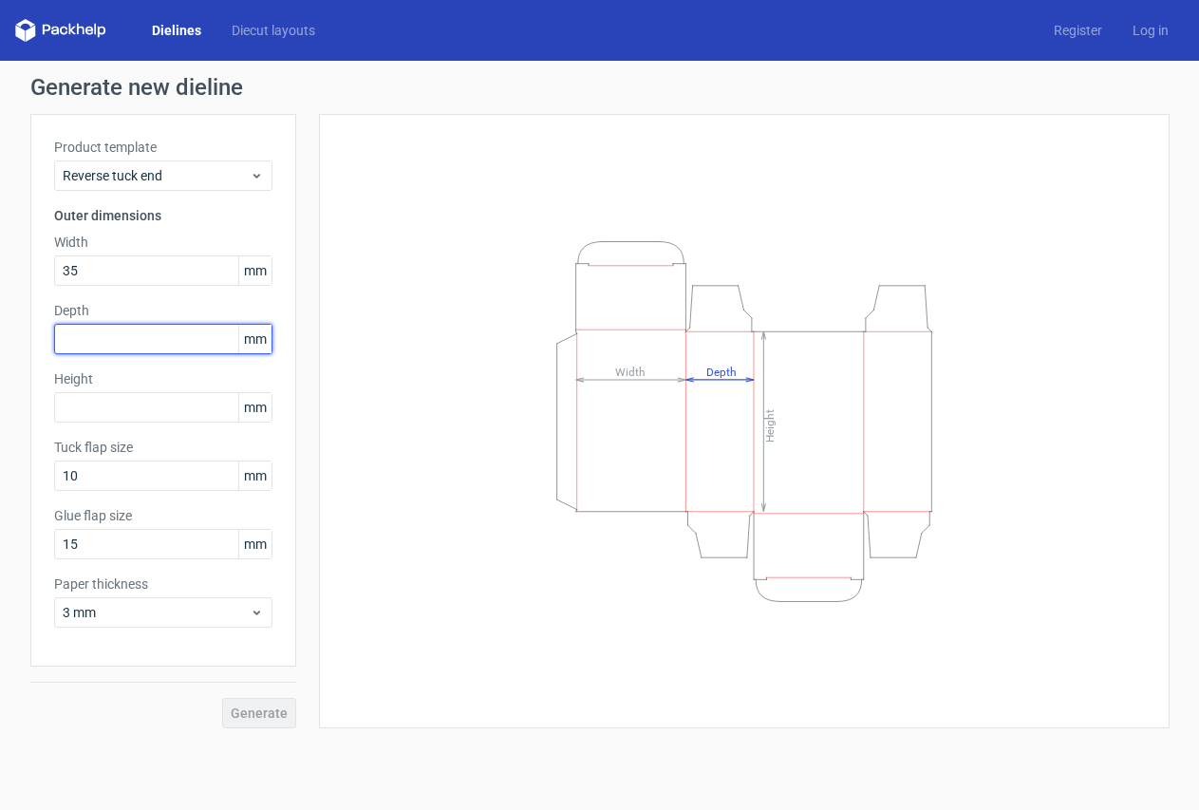
click at [67, 341] on input "text" at bounding box center [163, 339] width 218 height 30
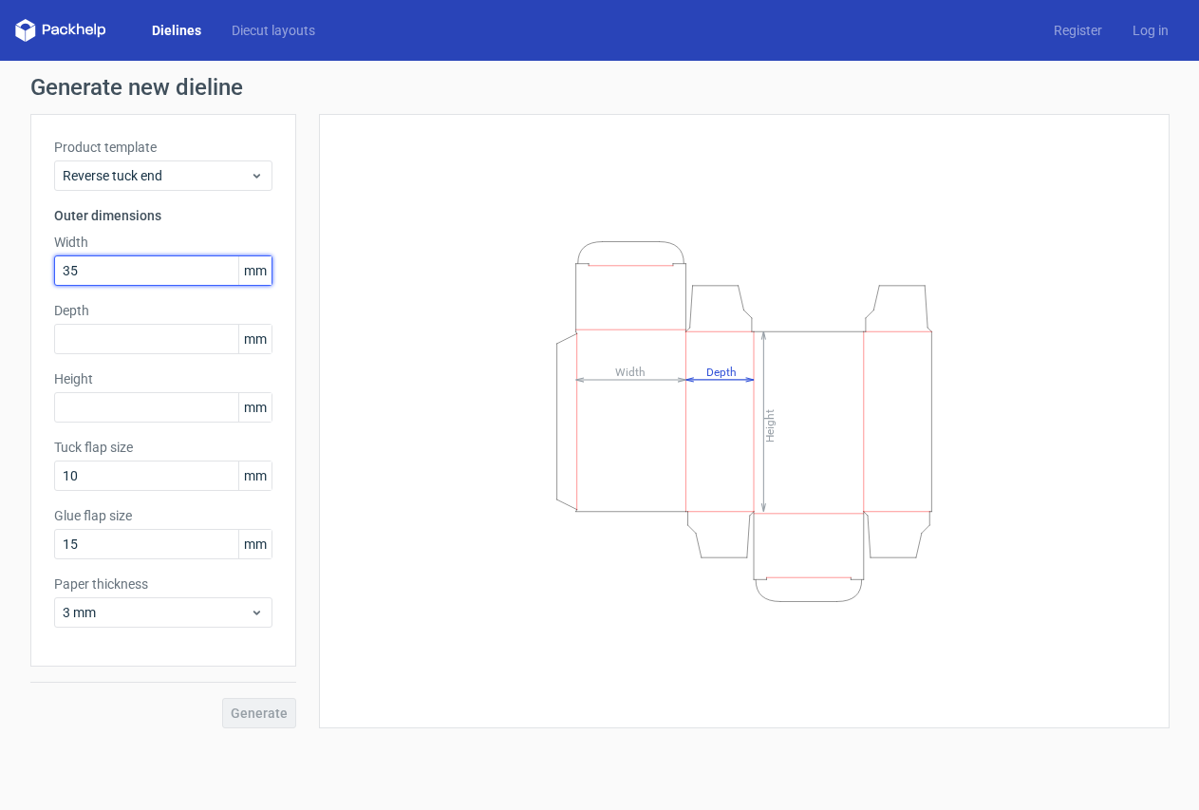
click at [0, 275] on html "Dielines Diecut layouts Register Log in Generate new dieline Product template R…" at bounding box center [599, 405] width 1199 height 810
drag, startPoint x: 84, startPoint y: 261, endPoint x: 9, endPoint y: 270, distance: 74.6
click at [9, 270] on div "Generate new dieline Product template Reverse tuck end Outer dimensions Width 4…" at bounding box center [599, 402] width 1199 height 683
type input "34"
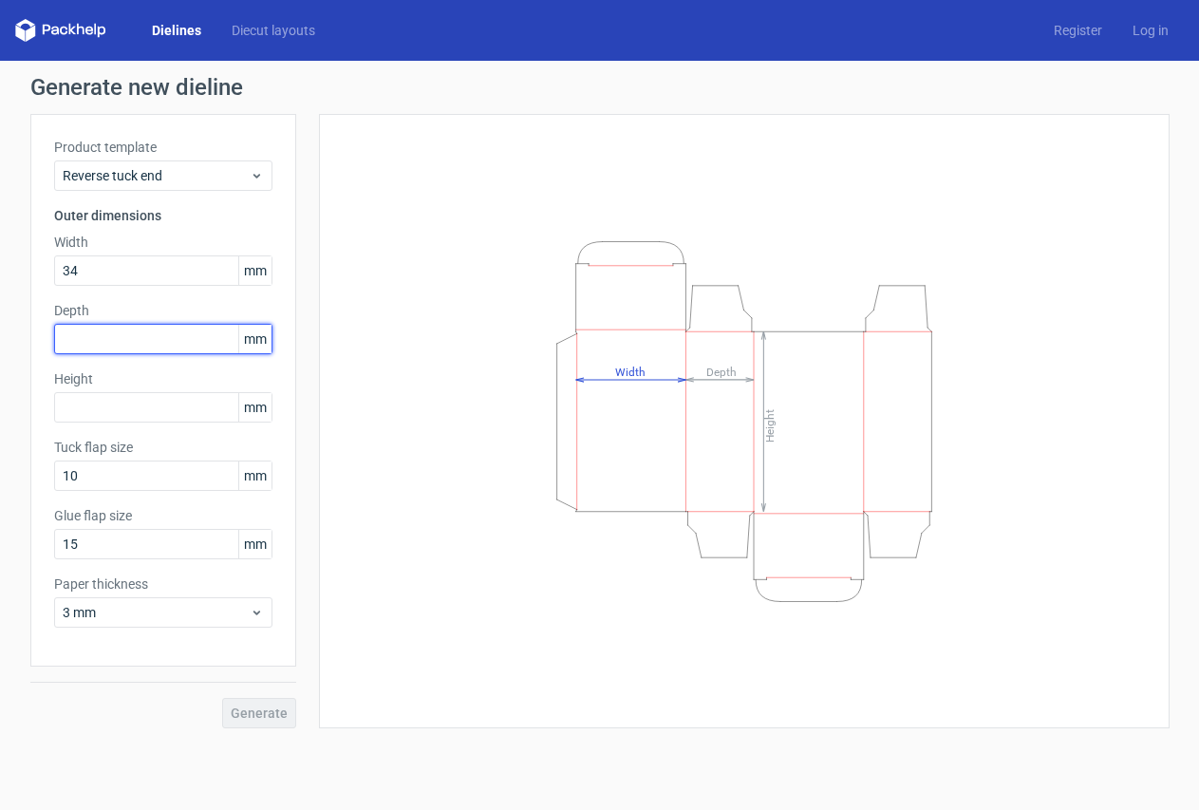
click at [81, 335] on input "text" at bounding box center [163, 339] width 218 height 30
type input "40"
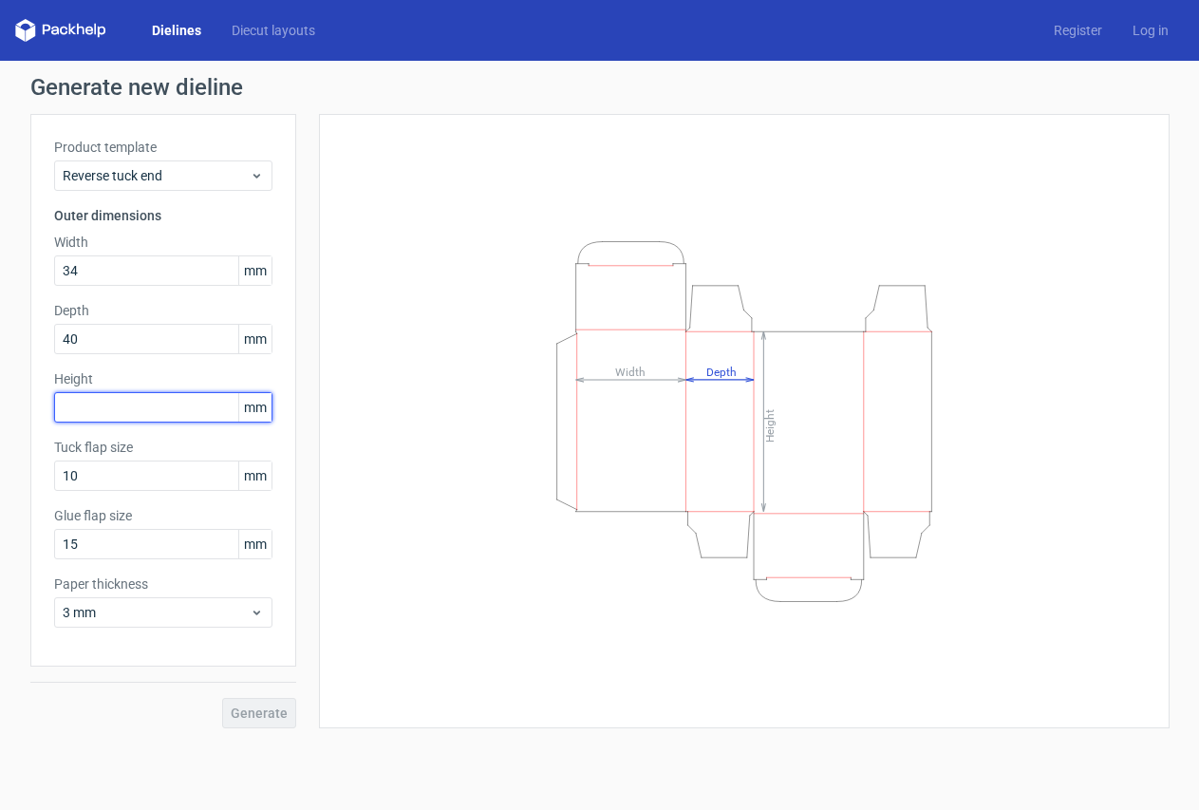
click at [76, 406] on input "text" at bounding box center [163, 407] width 218 height 30
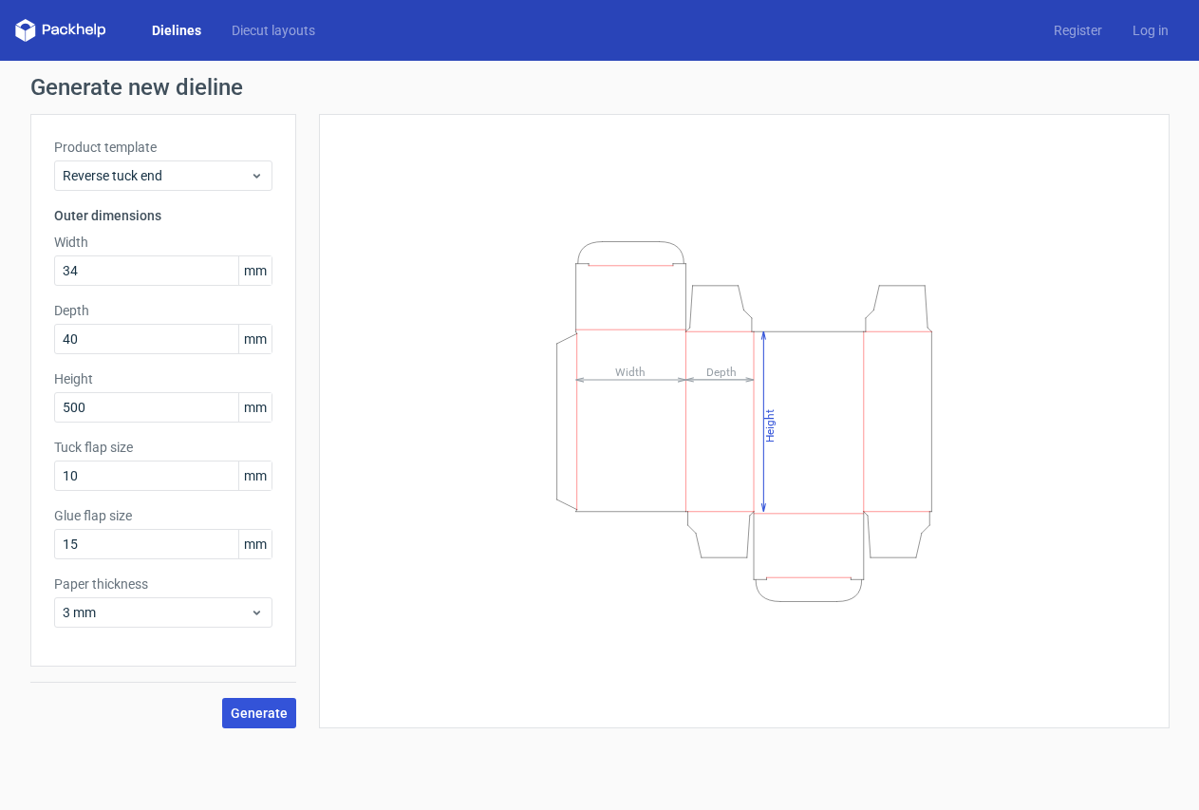
click at [253, 707] on span "Generate" at bounding box center [259, 713] width 57 height 13
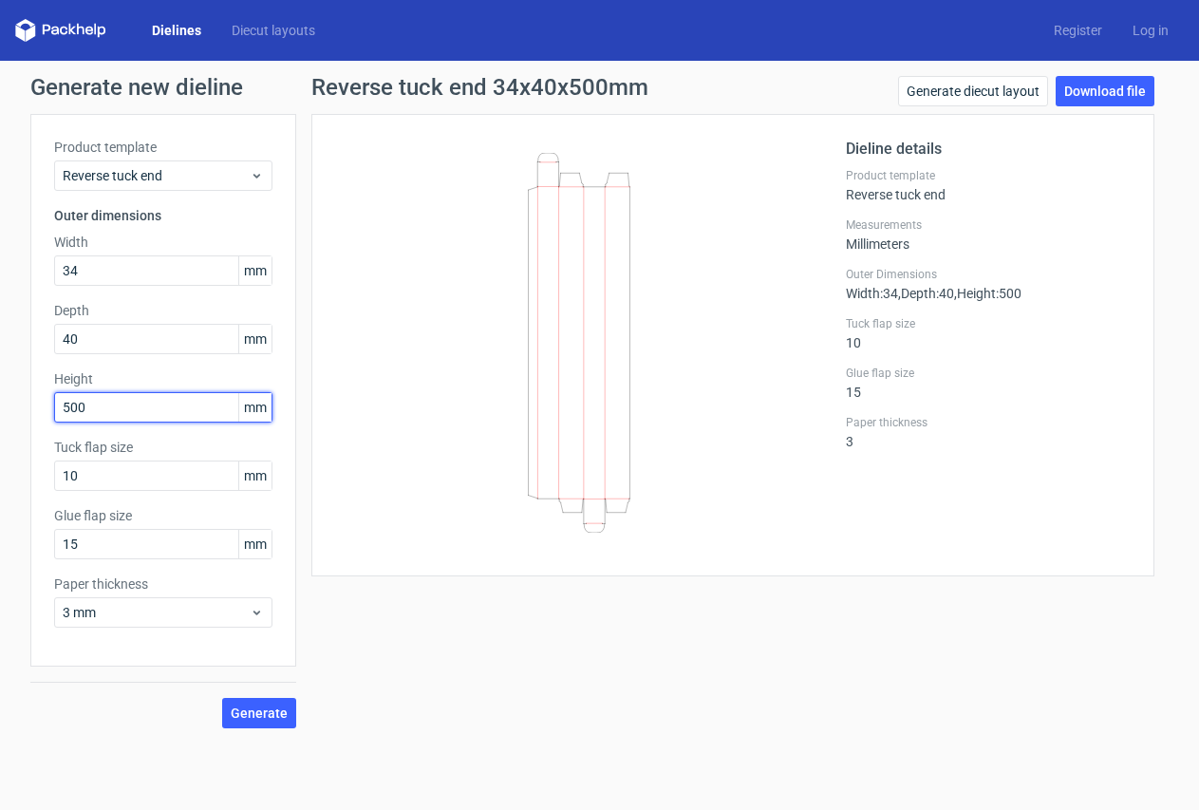
click at [30, 420] on div "Product template Reverse tuck end Outer dimensions Width 34 mm Depth 40 mm Heig…" at bounding box center [163, 390] width 266 height 553
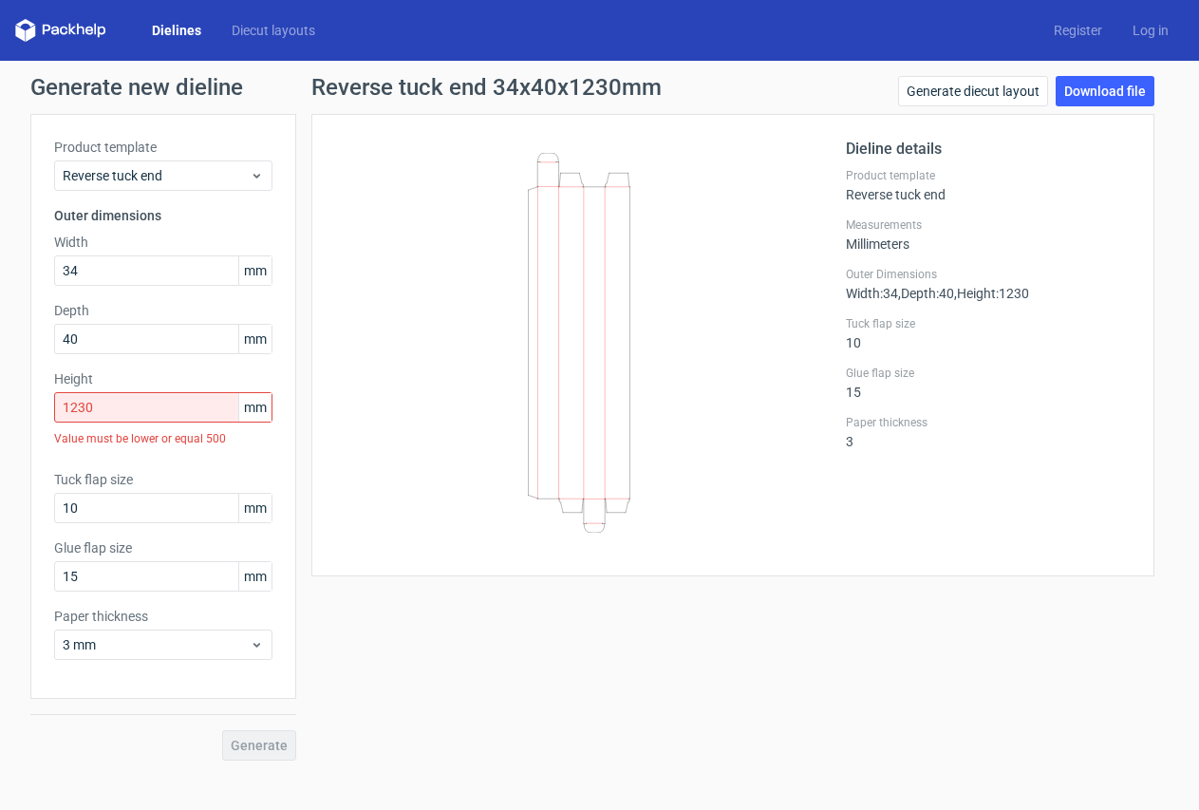
click at [389, 700] on div "Reverse tuck end 34x40x1230mm Generate diecut layout Download file Dieline deta…" at bounding box center [733, 418] width 874 height 685
drag, startPoint x: 109, startPoint y: 411, endPoint x: 9, endPoint y: 424, distance: 100.5
click at [9, 424] on div "Generate new dieline Product template Reverse tuck end Outer dimensions Width 3…" at bounding box center [599, 418] width 1199 height 715
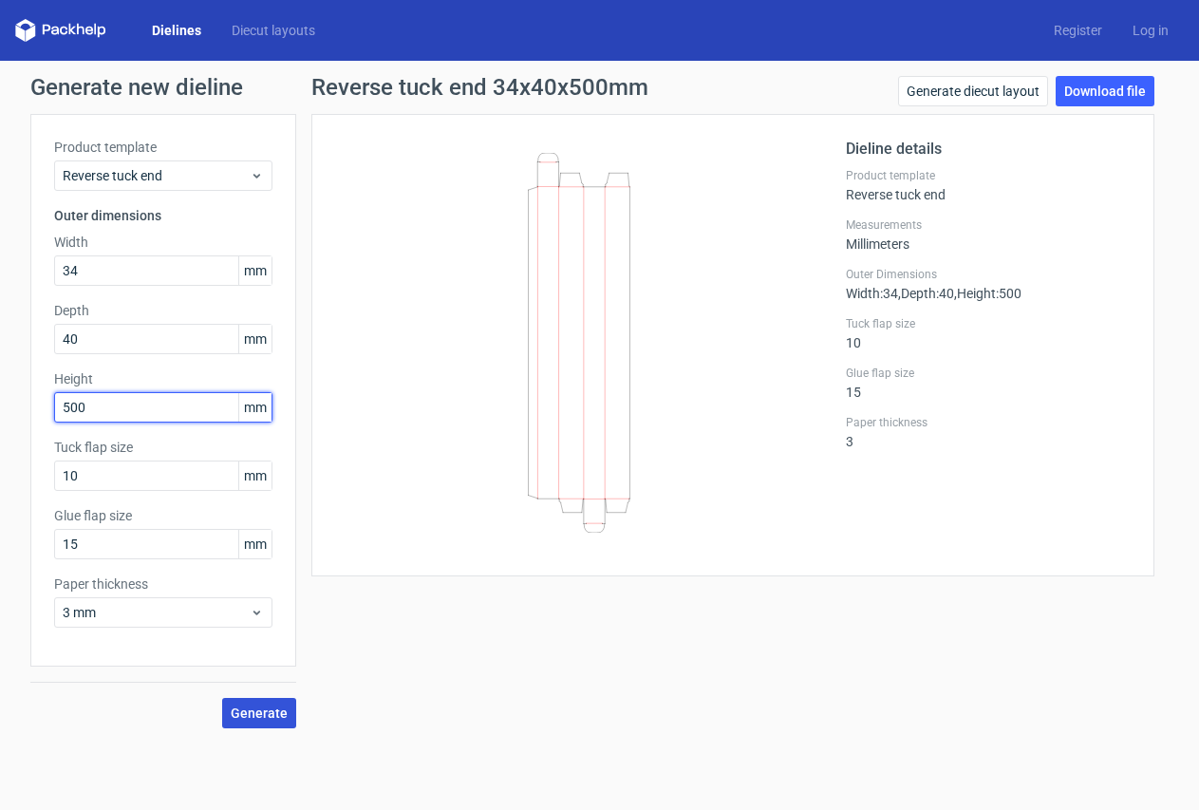
type input "500"
click at [265, 715] on span "Generate" at bounding box center [259, 713] width 57 height 13
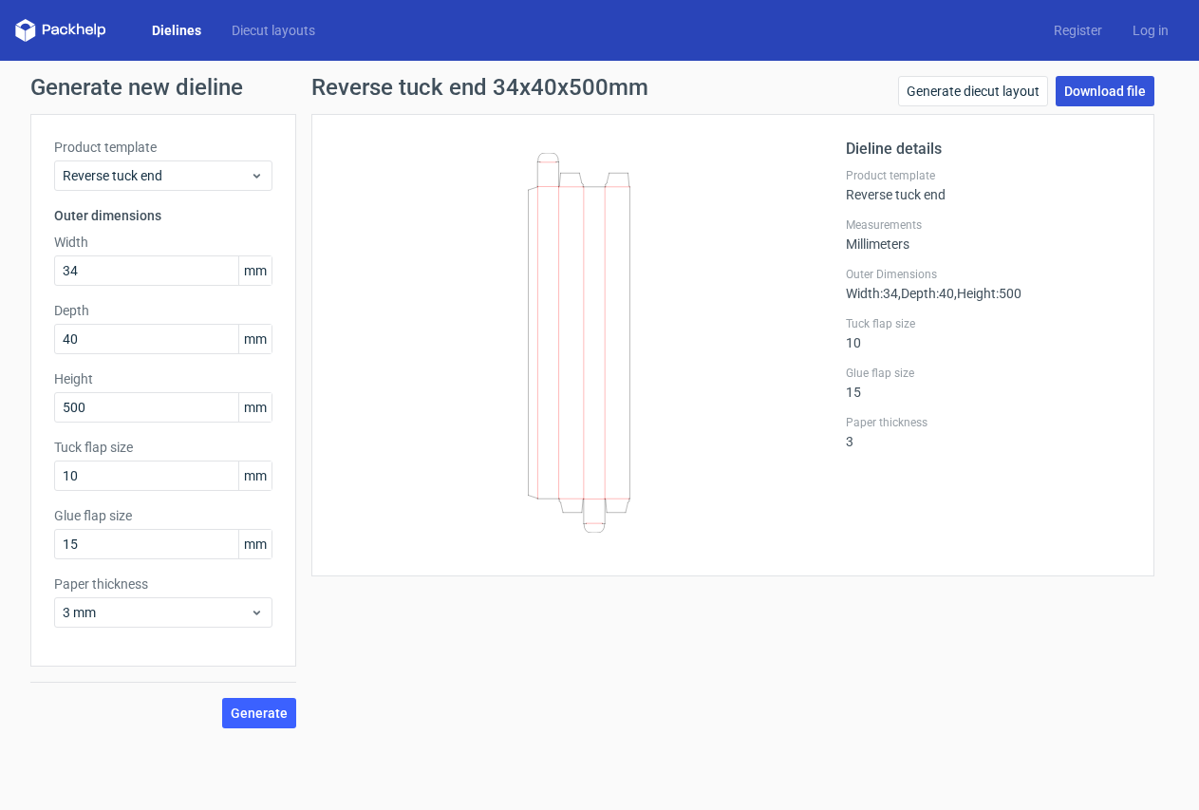
click at [1078, 88] on link "Download file" at bounding box center [1105, 91] width 99 height 30
